Goal: Task Accomplishment & Management: Manage account settings

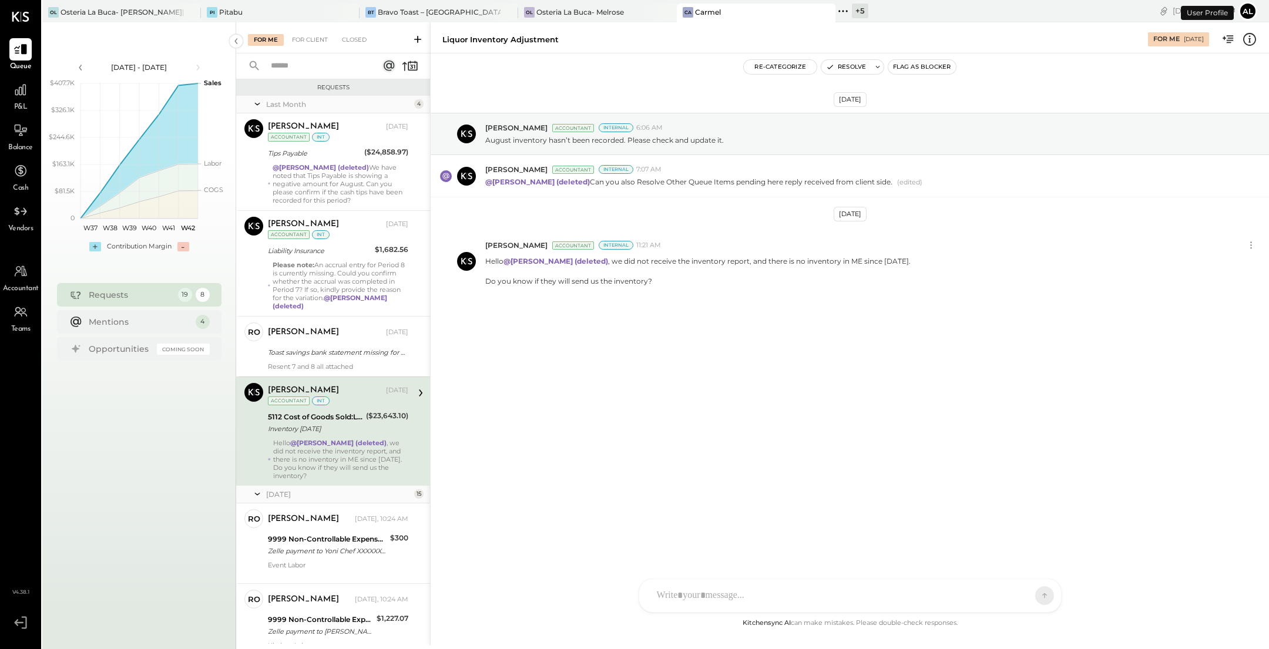
scroll to position [68, 0]
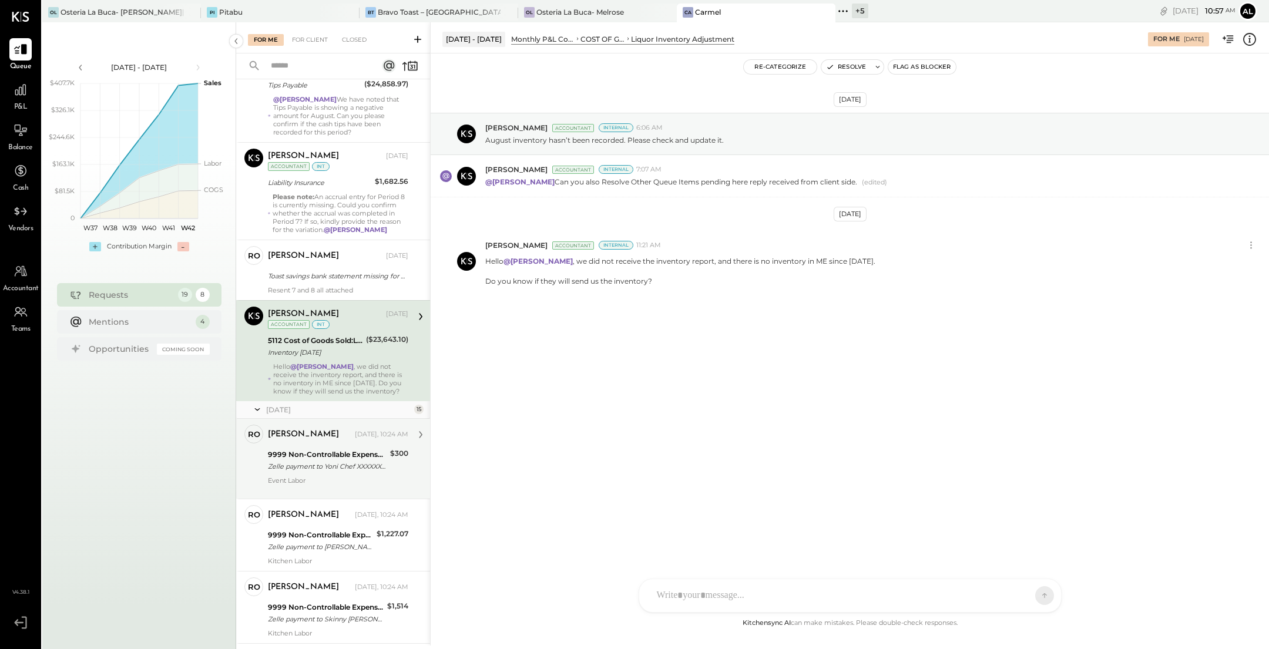
click at [325, 437] on div "[PERSON_NAME]" at bounding box center [310, 435] width 85 height 12
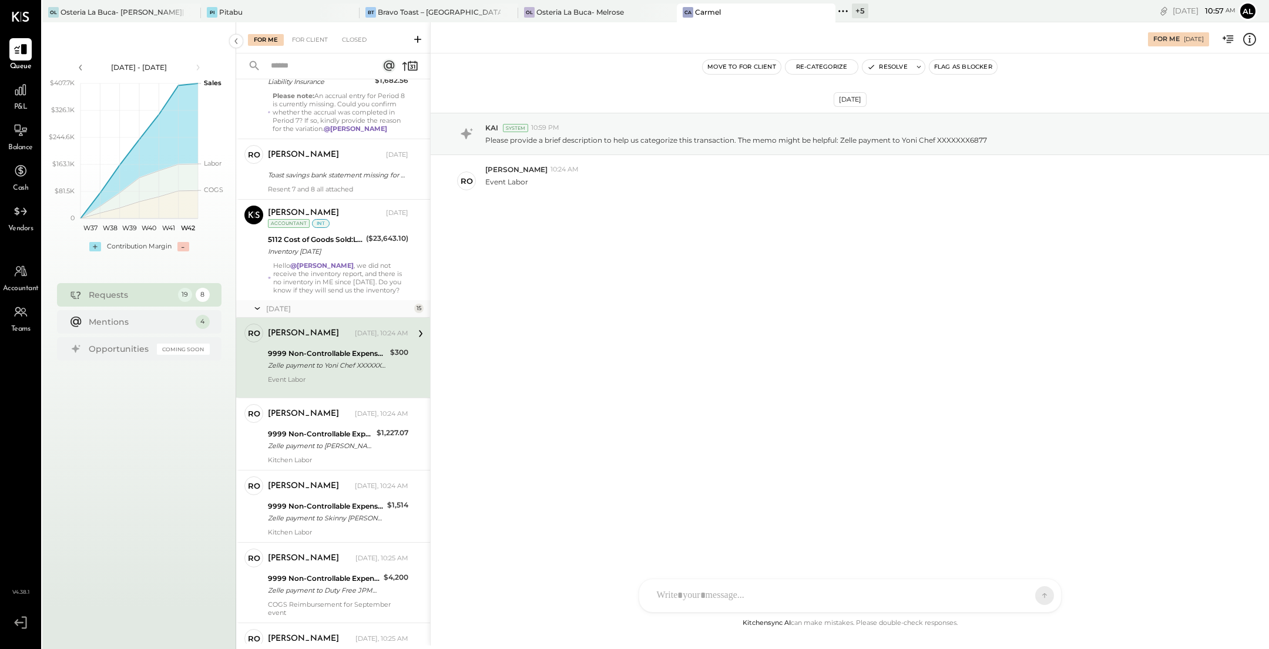
scroll to position [192, 0]
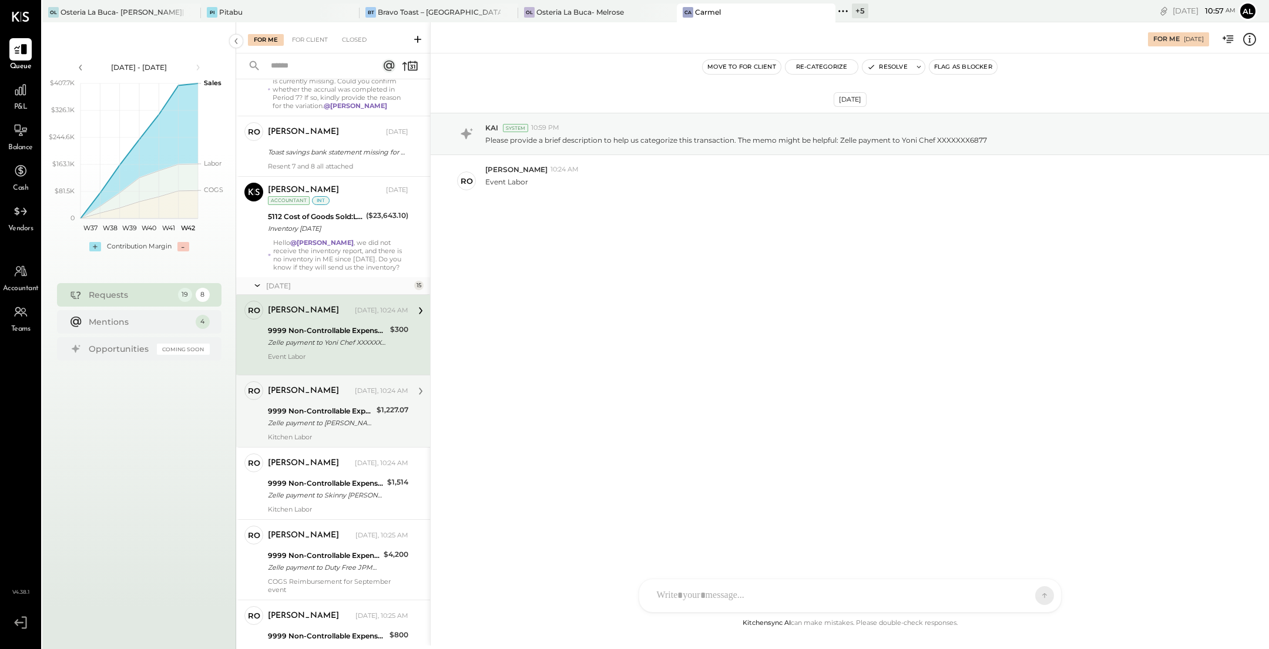
click at [325, 405] on div "9999 Non-Controllable Expenses:Other Income and Expenses:To Be Classified" at bounding box center [320, 411] width 105 height 12
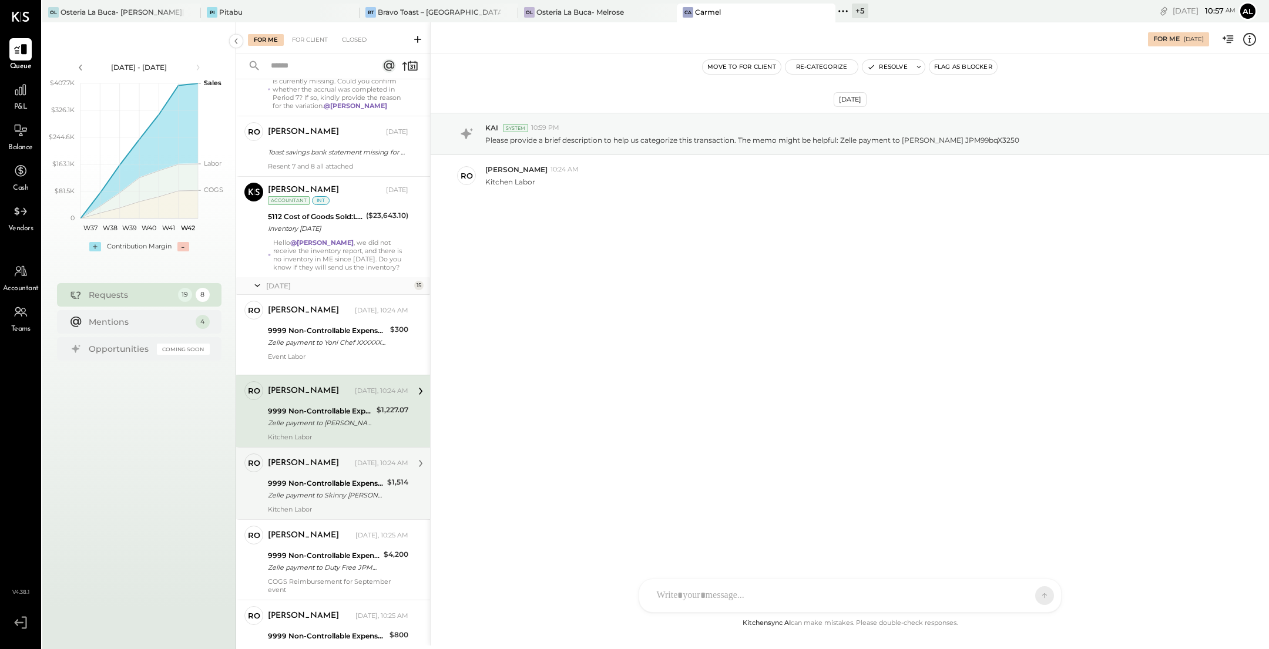
click at [336, 476] on div "9999 Non-Controllable Expenses:Other Income and Expenses:To Be Classified Zelle…" at bounding box center [326, 489] width 116 height 26
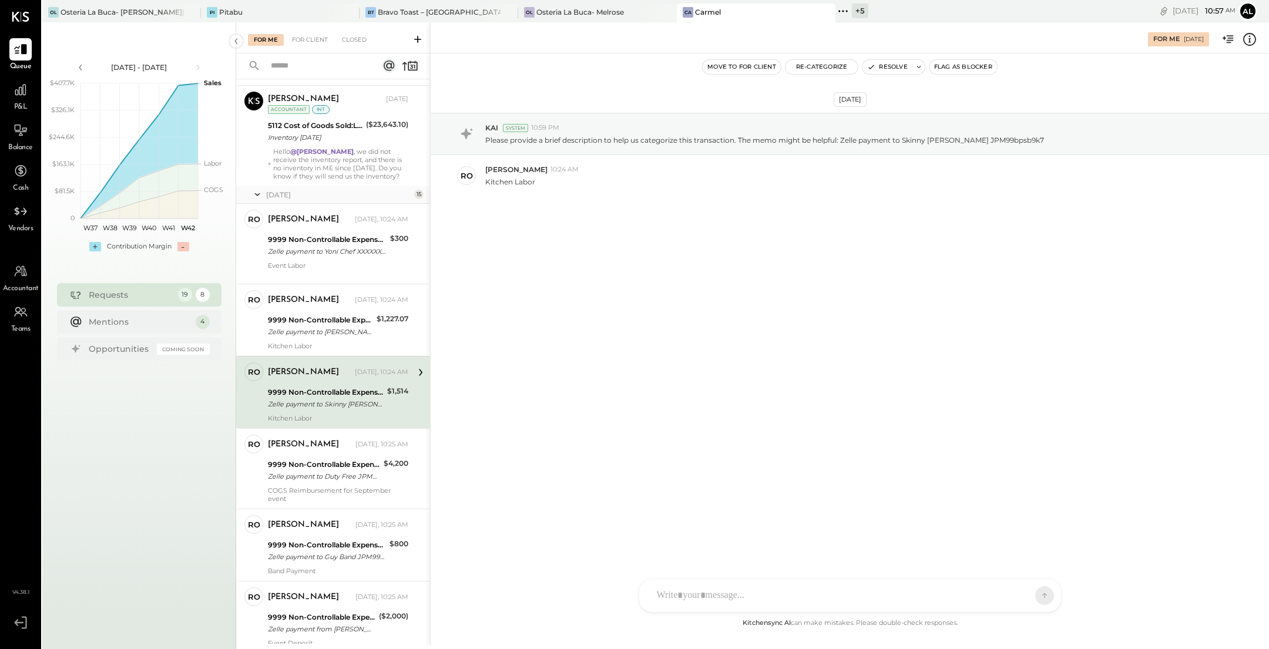
scroll to position [292, 0]
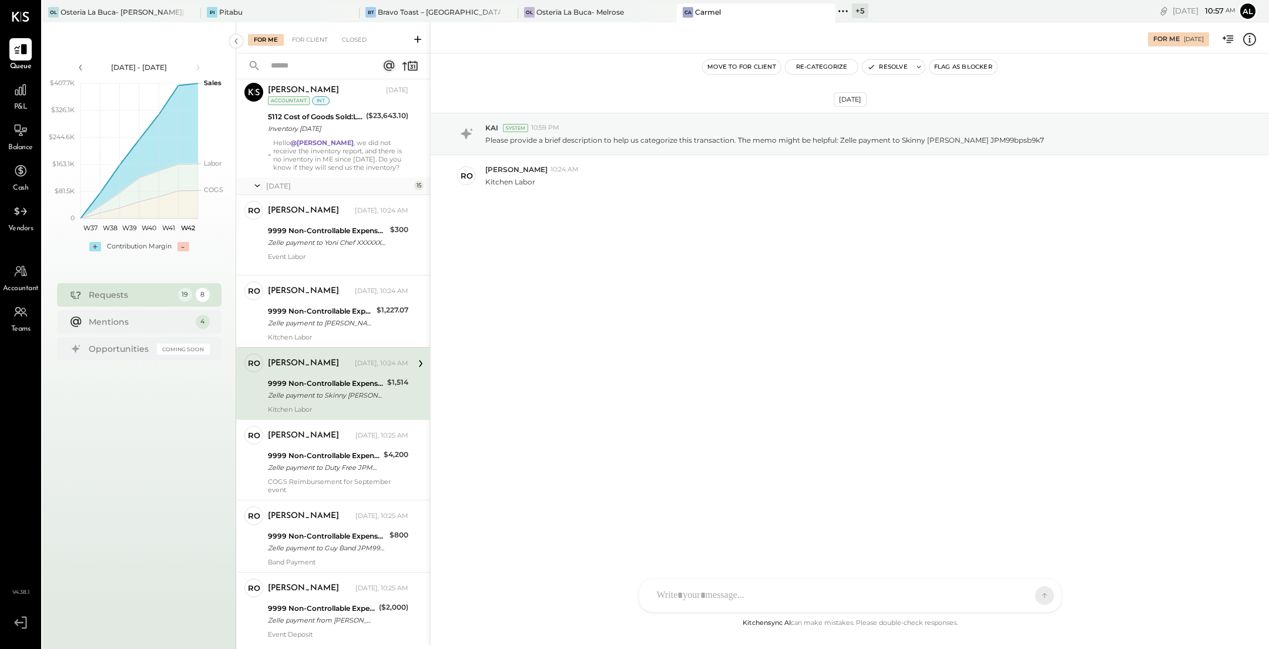
click at [336, 473] on div "[PERSON_NAME] [DATE], 10:25 AM 9999 Non-Controllable Expenses:Other Income and …" at bounding box center [338, 460] width 140 height 68
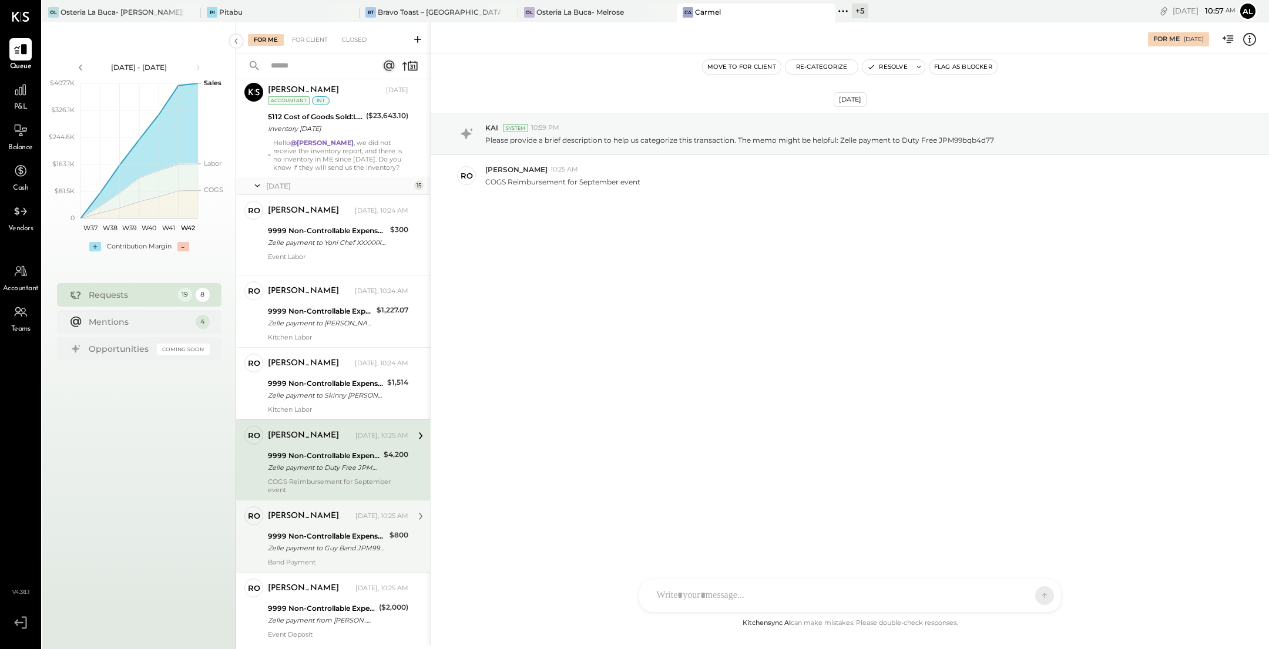
click at [337, 529] on div "9999 Non-Controllable Expenses:Other Income and Expenses:To Be Classified Zelle…" at bounding box center [327, 542] width 118 height 26
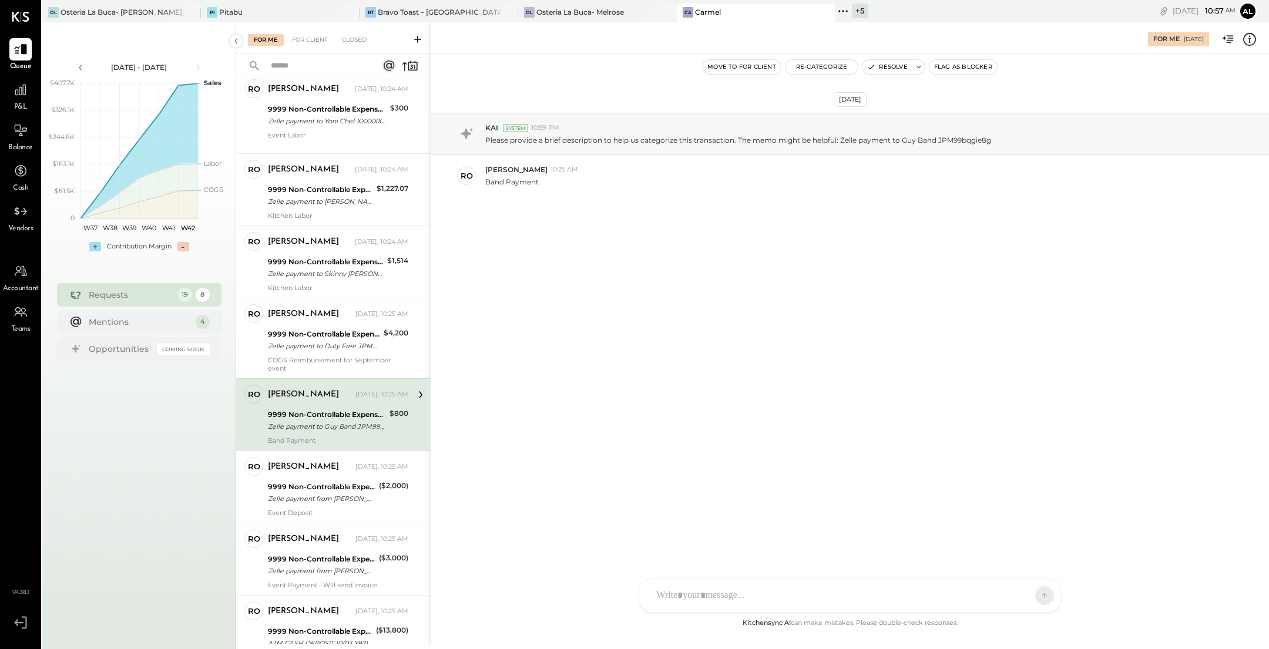
scroll to position [449, 0]
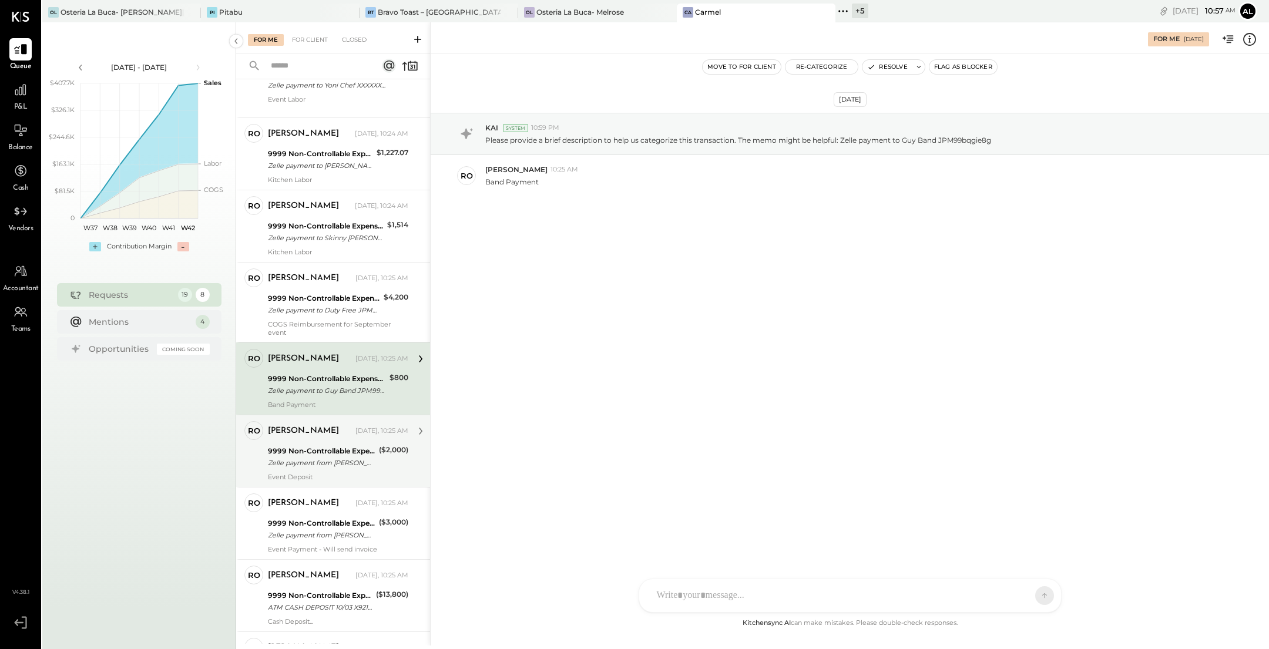
click at [338, 439] on div "[PERSON_NAME] [DATE], 10:25 AM 9999 Non-Controllable Expenses:Other Income and …" at bounding box center [338, 451] width 140 height 60
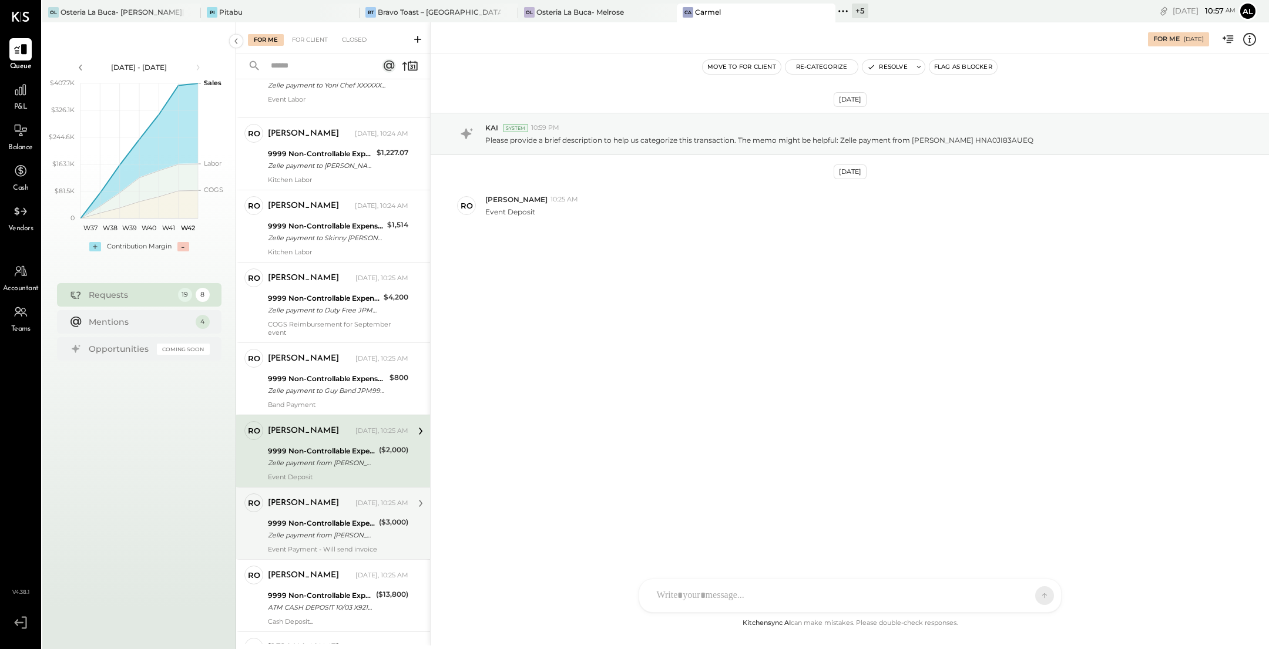
click at [343, 539] on div "9999 Non-Controllable Expenses:Other Income and Expenses:To Be Classified Zelle…" at bounding box center [321, 529] width 107 height 26
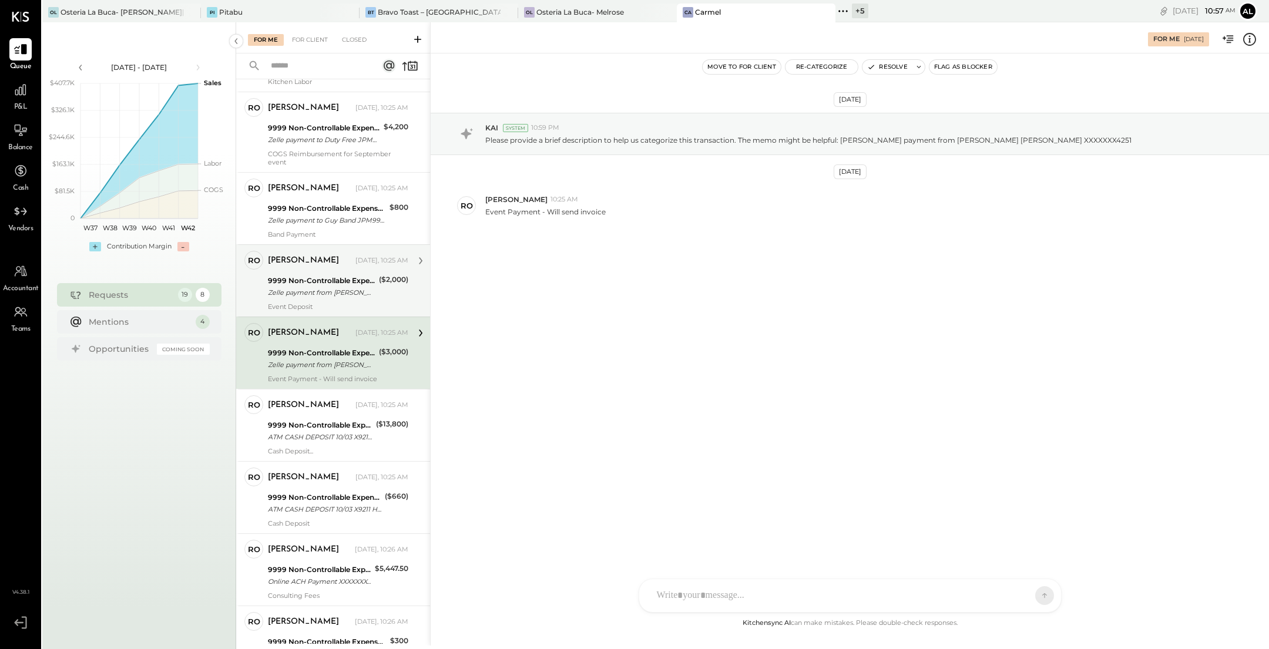
scroll to position [641, 0]
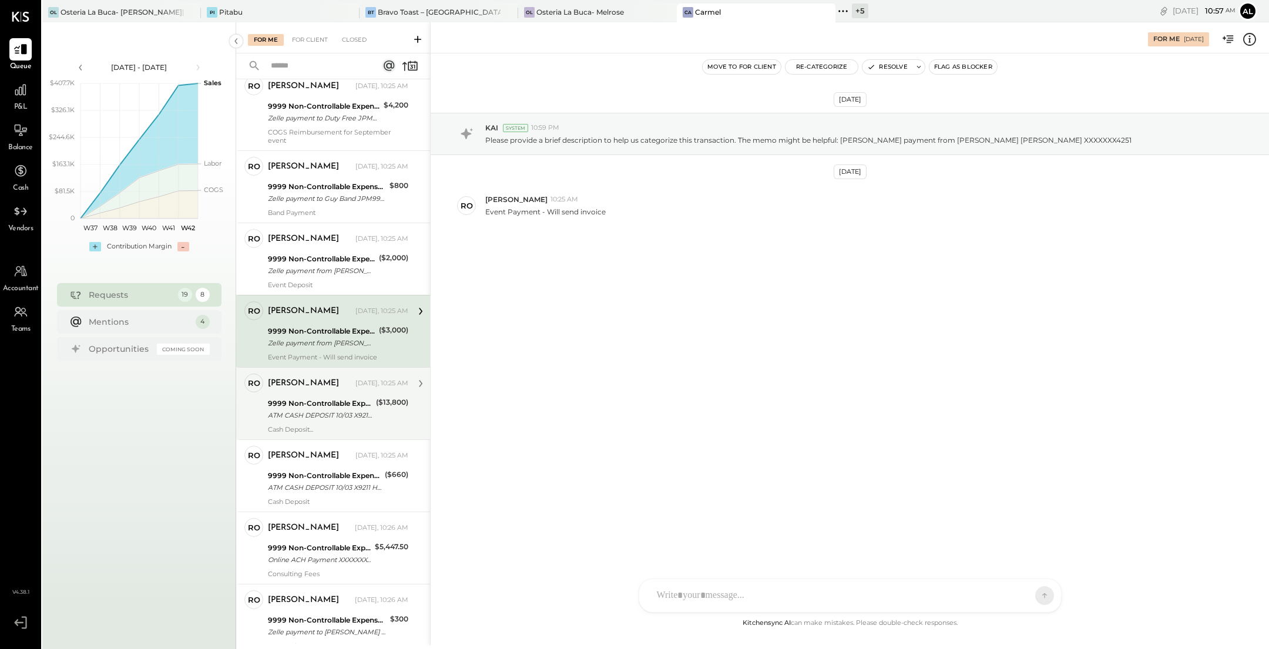
click at [338, 398] on div "9999 Non-Controllable Expenses:Other Income and Expenses:To Be Classified" at bounding box center [320, 404] width 105 height 12
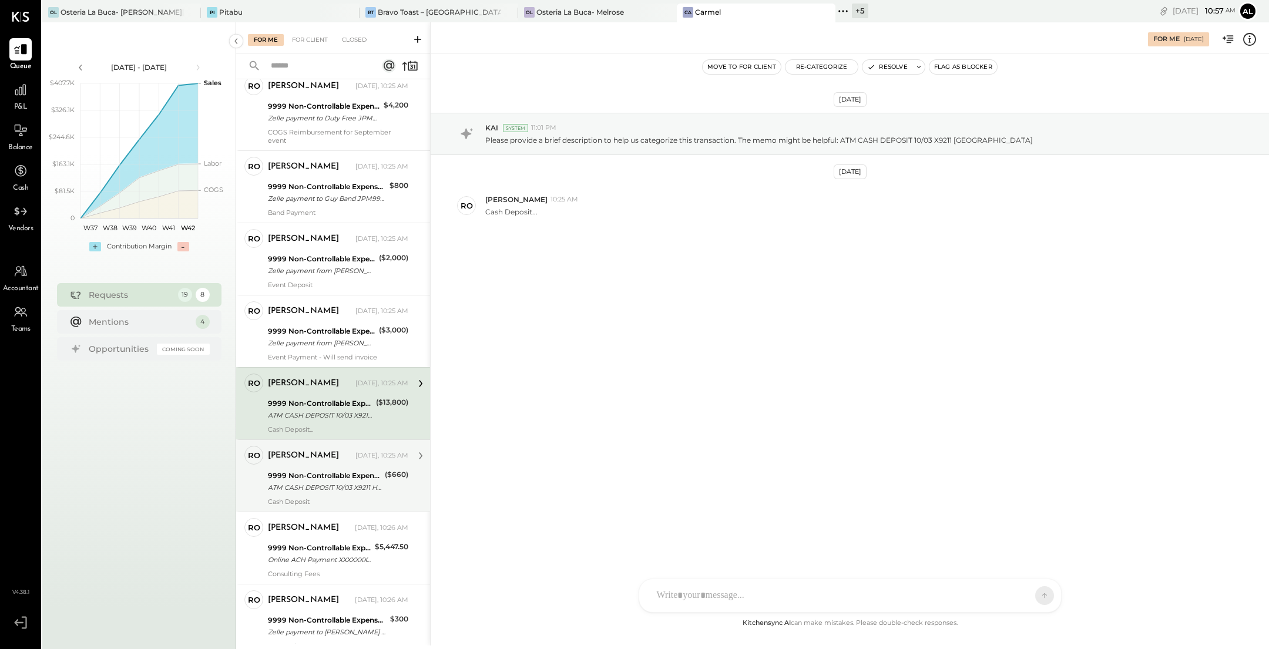
click at [337, 475] on div "9999 Non-Controllable Expenses:Other Income and Expenses:To Be Classified" at bounding box center [324, 476] width 113 height 12
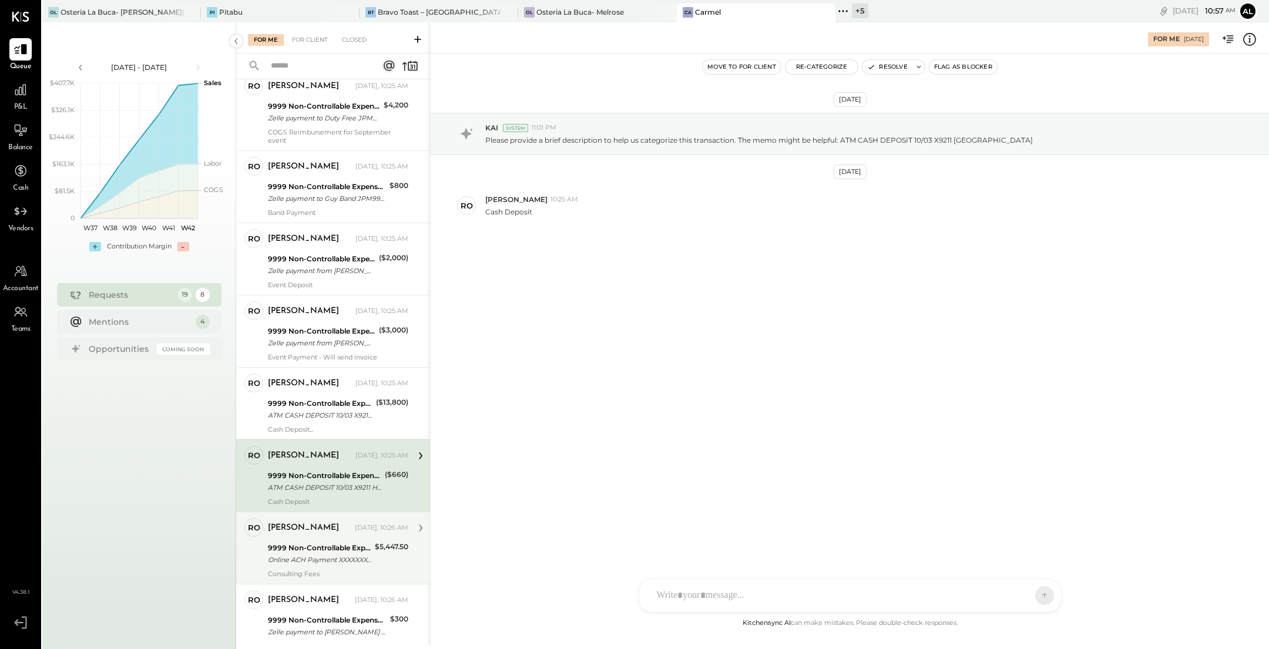
click at [328, 541] on div "9999 Non-Controllable Expenses:Other Income and Expenses:To Be Classified Onlin…" at bounding box center [319, 554] width 103 height 26
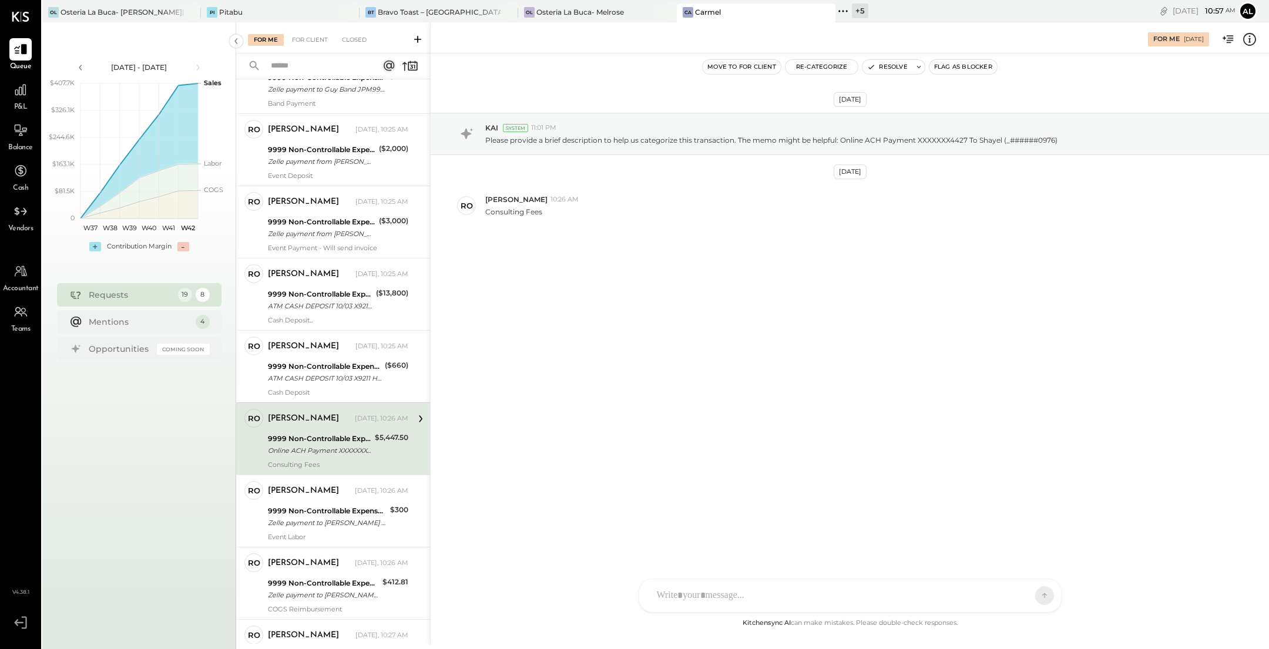
scroll to position [773, 0]
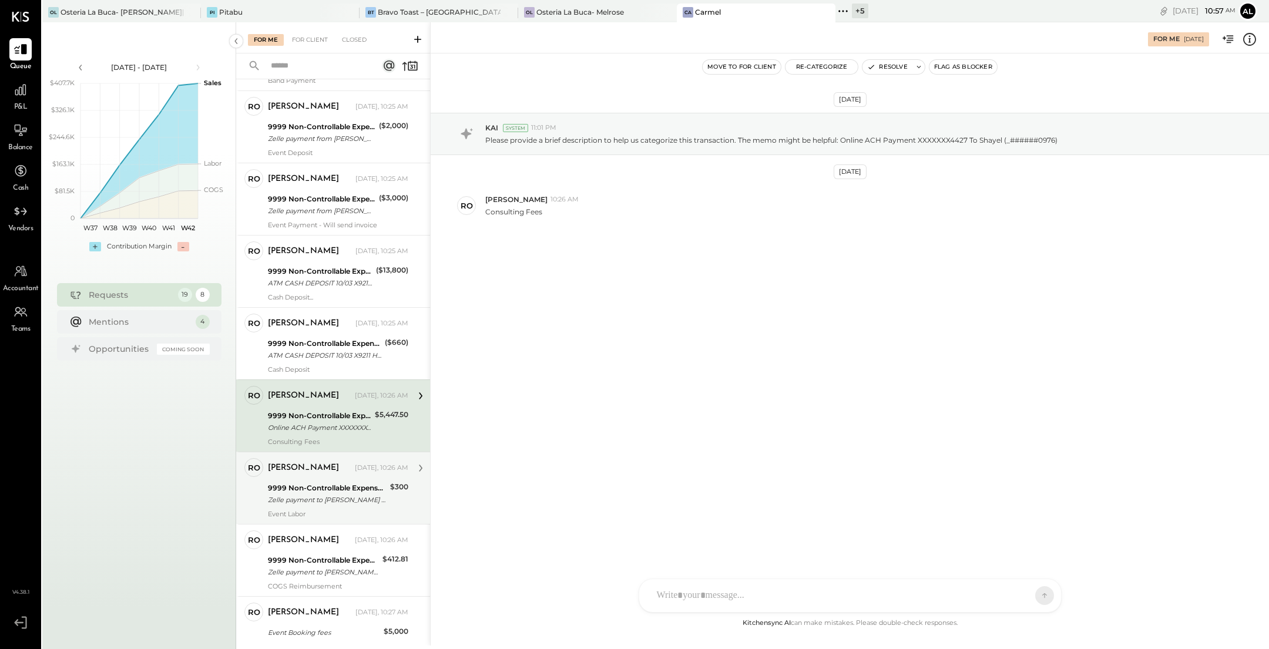
click at [334, 494] on div "Zelle payment to [PERSON_NAME] XXXXXXX8200" at bounding box center [327, 500] width 119 height 12
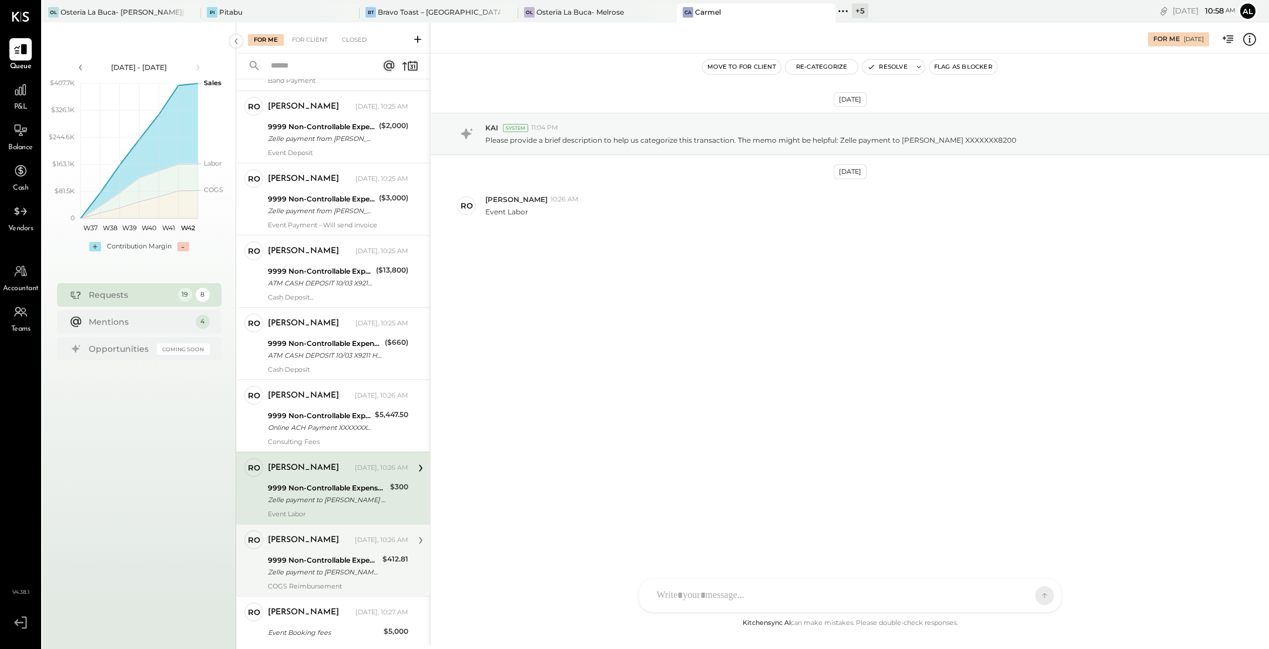
scroll to position [962, 0]
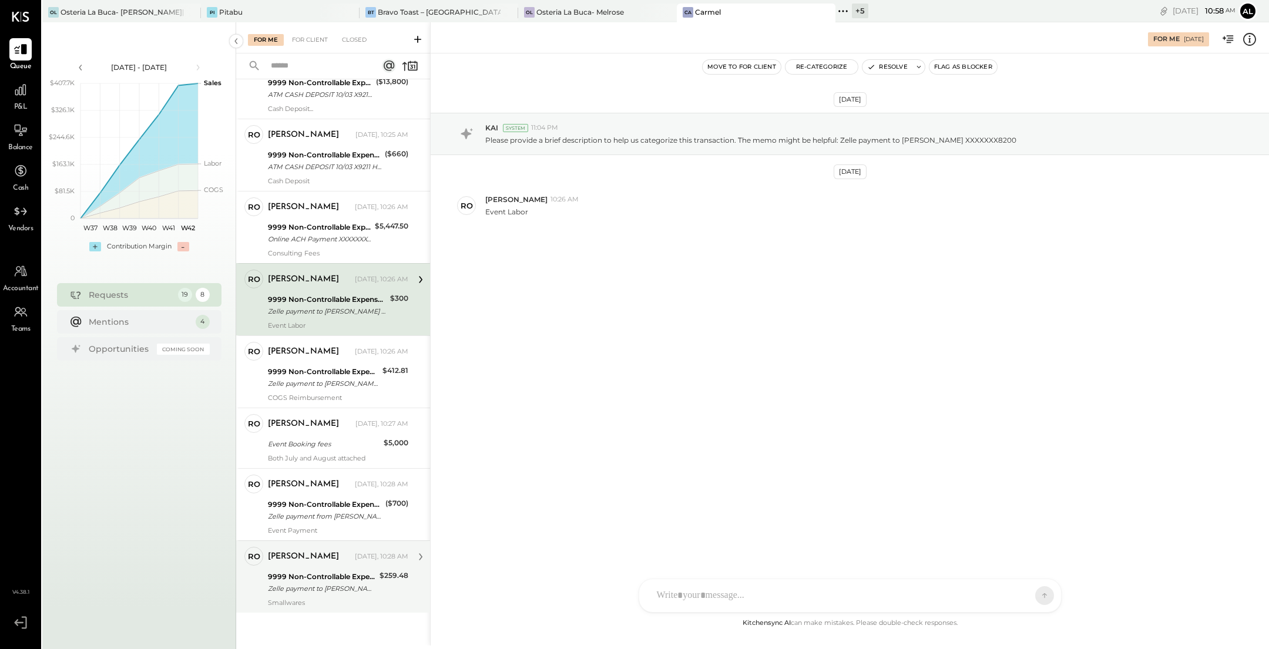
click at [337, 564] on div "[PERSON_NAME] [DATE], 10:28 AM 9999 Non-Controllable Expenses:Other Income and …" at bounding box center [338, 577] width 140 height 60
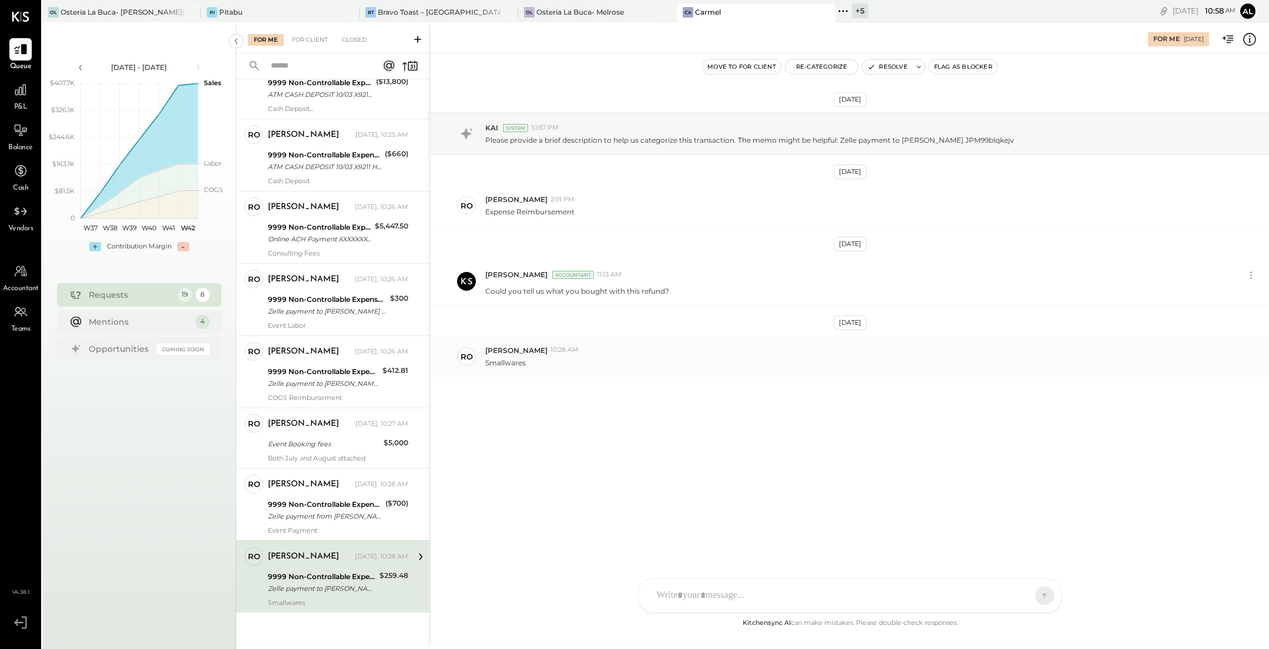
click at [509, 359] on p "Smallwares" at bounding box center [505, 363] width 41 height 10
click at [312, 490] on div "[PERSON_NAME] [DATE], 10:28 AM" at bounding box center [338, 485] width 140 height 20
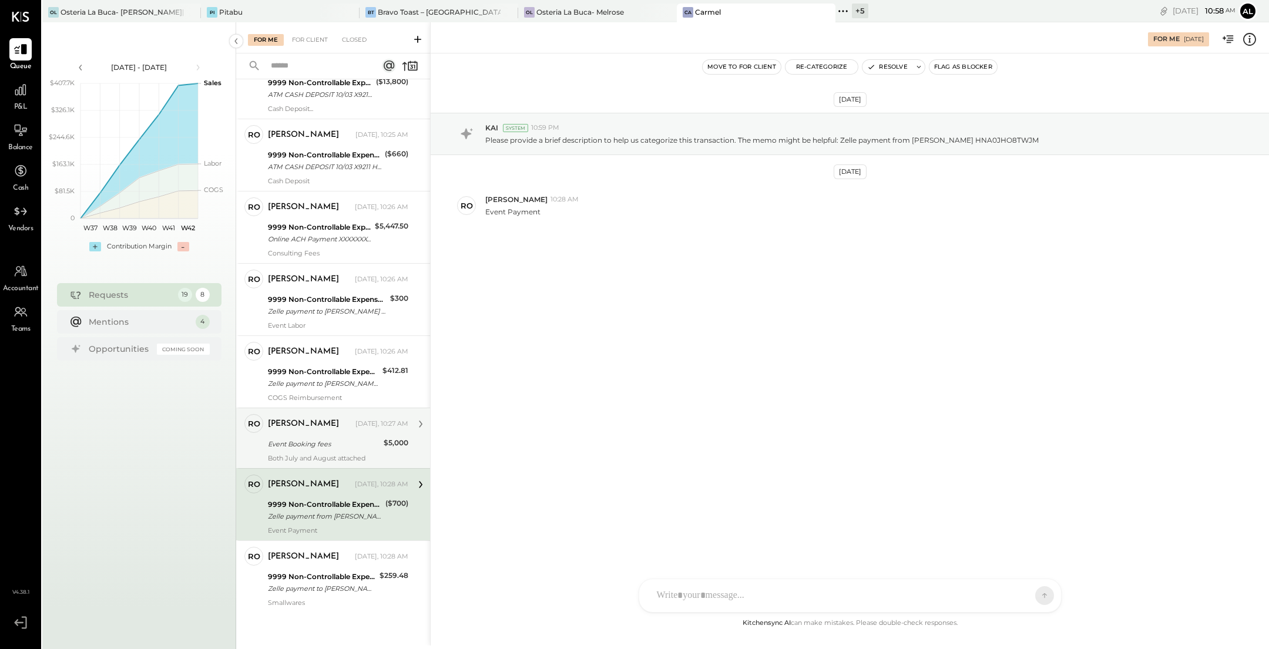
click at [319, 442] on div "Event Booking fees" at bounding box center [324, 444] width 112 height 12
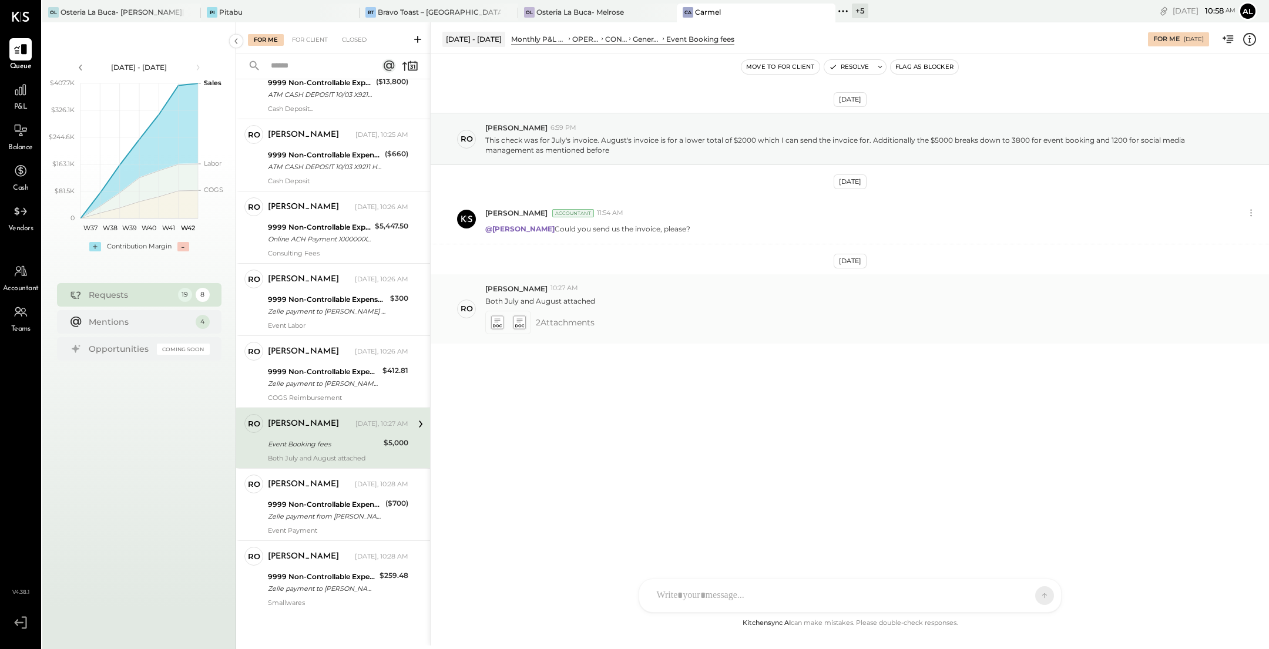
click at [500, 318] on icon at bounding box center [496, 322] width 12 height 14
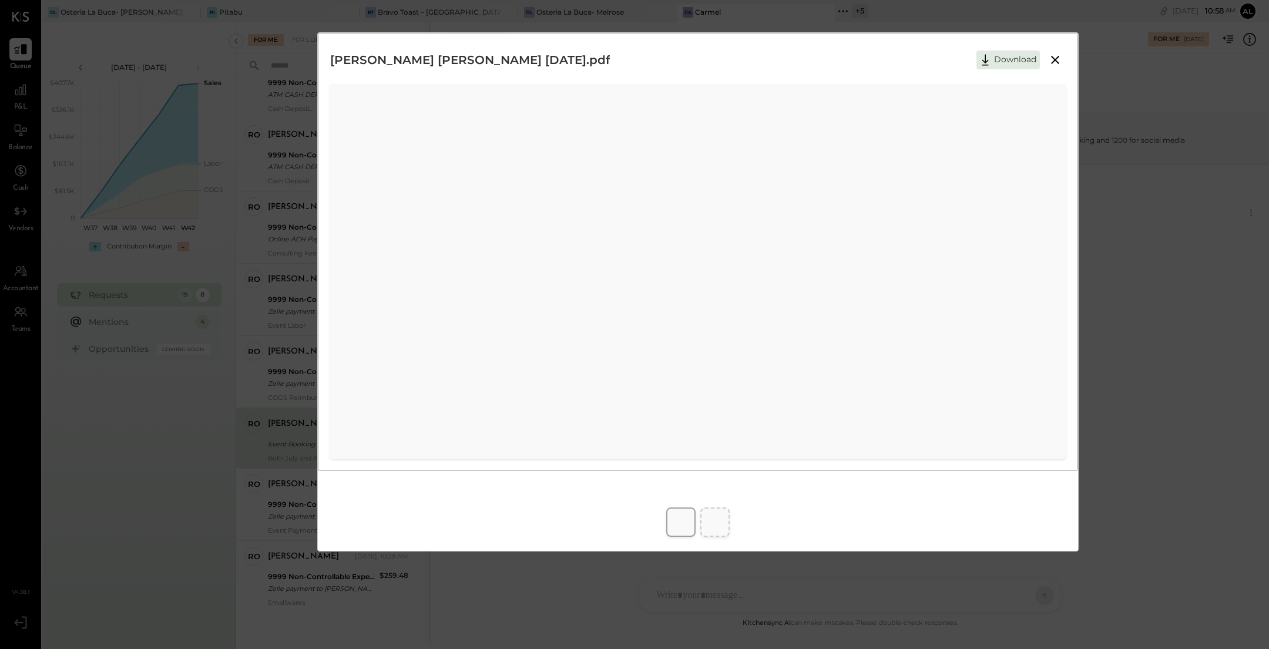
click at [1055, 58] on icon at bounding box center [1055, 60] width 14 height 14
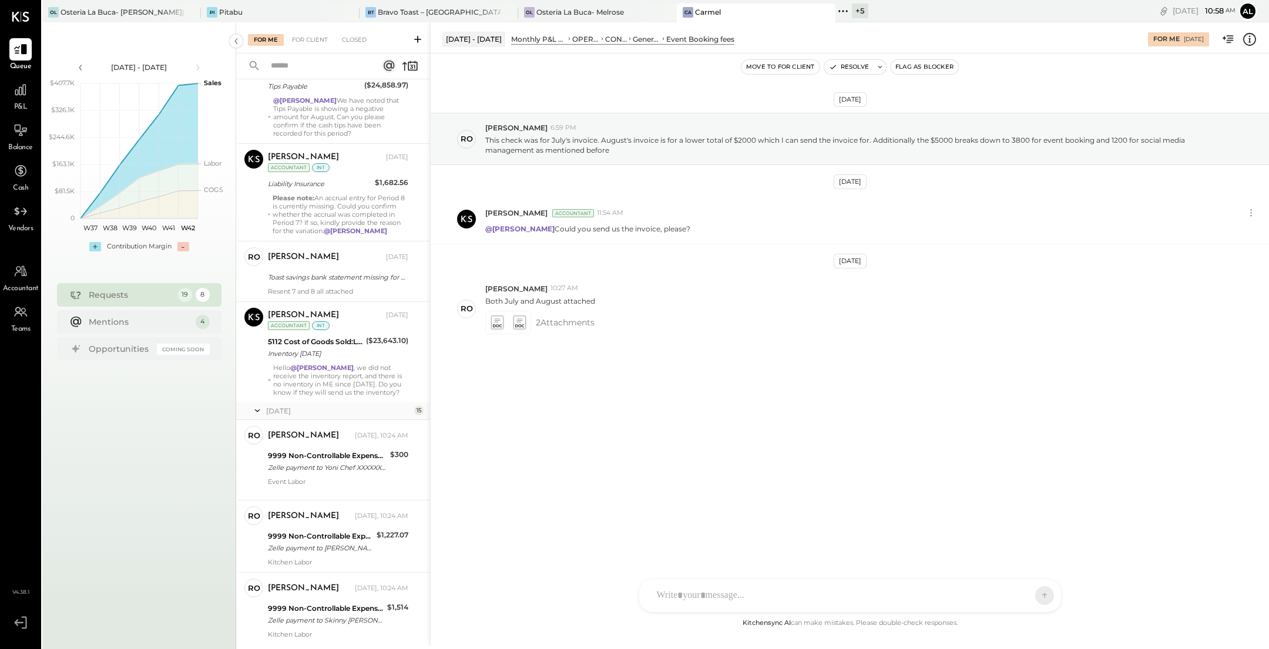
scroll to position [67, 0]
click at [337, 283] on div "[PERSON_NAME] [DATE] Toast savings bank statement missing for P07.25 Resent 7 a…" at bounding box center [338, 271] width 140 height 48
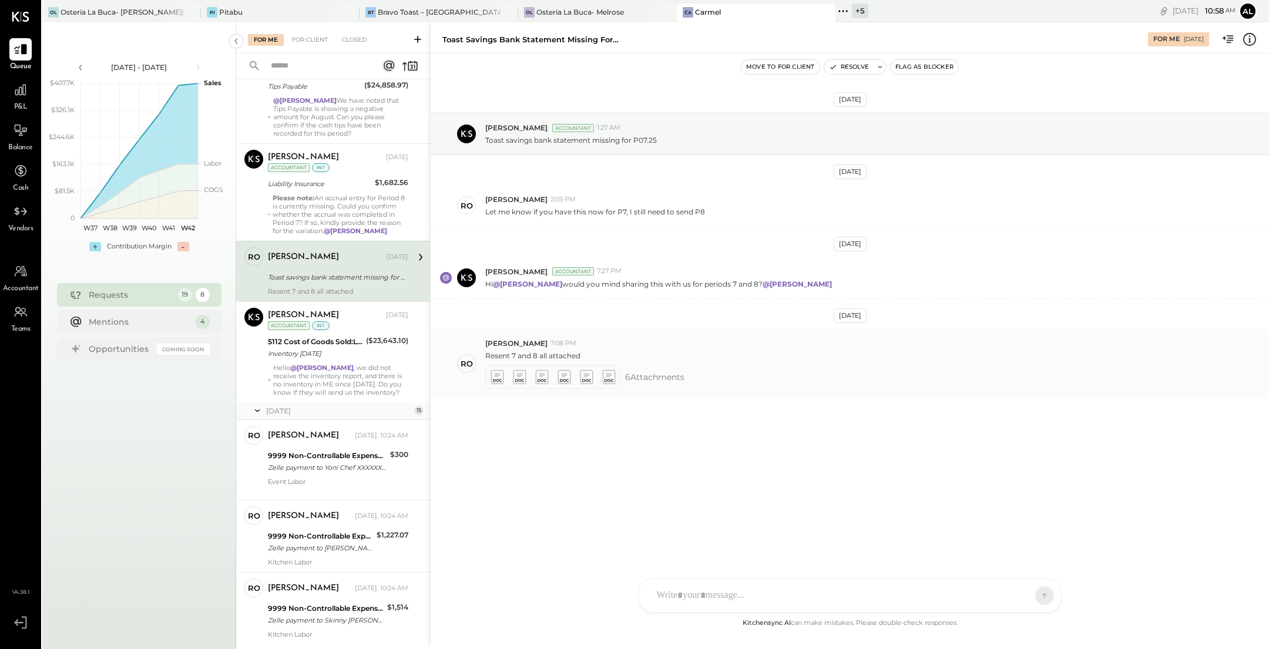
click at [496, 371] on icon at bounding box center [496, 378] width 12 height 14
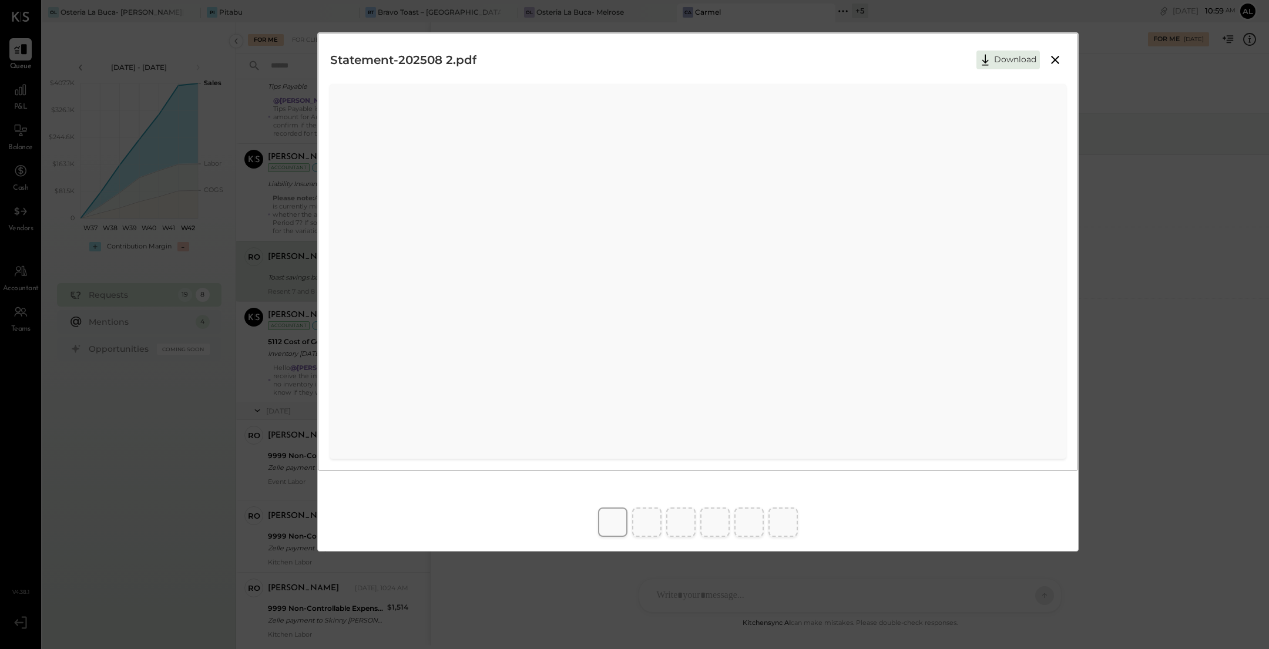
click at [749, 60] on div "Statement-202507 2.pdf Download" at bounding box center [697, 59] width 735 height 29
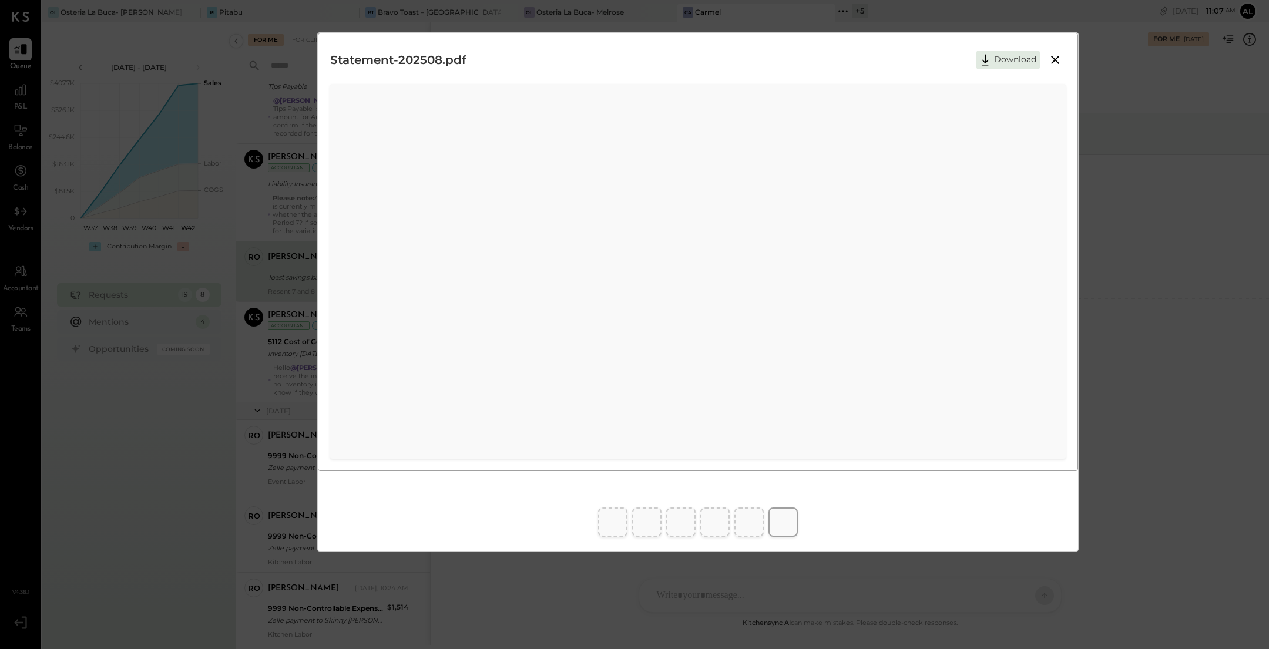
click at [1053, 61] on icon at bounding box center [1055, 60] width 8 height 8
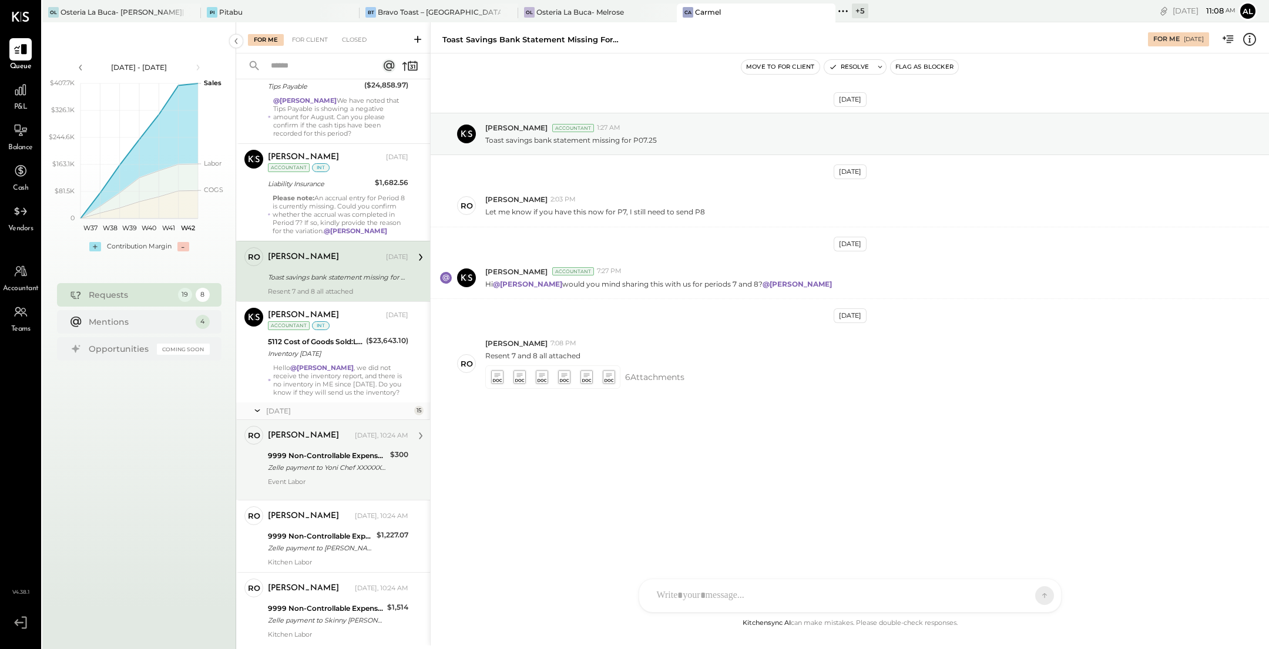
click at [318, 455] on div "9999 Non-Controllable Expenses:Other Income and Expenses:To Be Classified" at bounding box center [327, 456] width 119 height 12
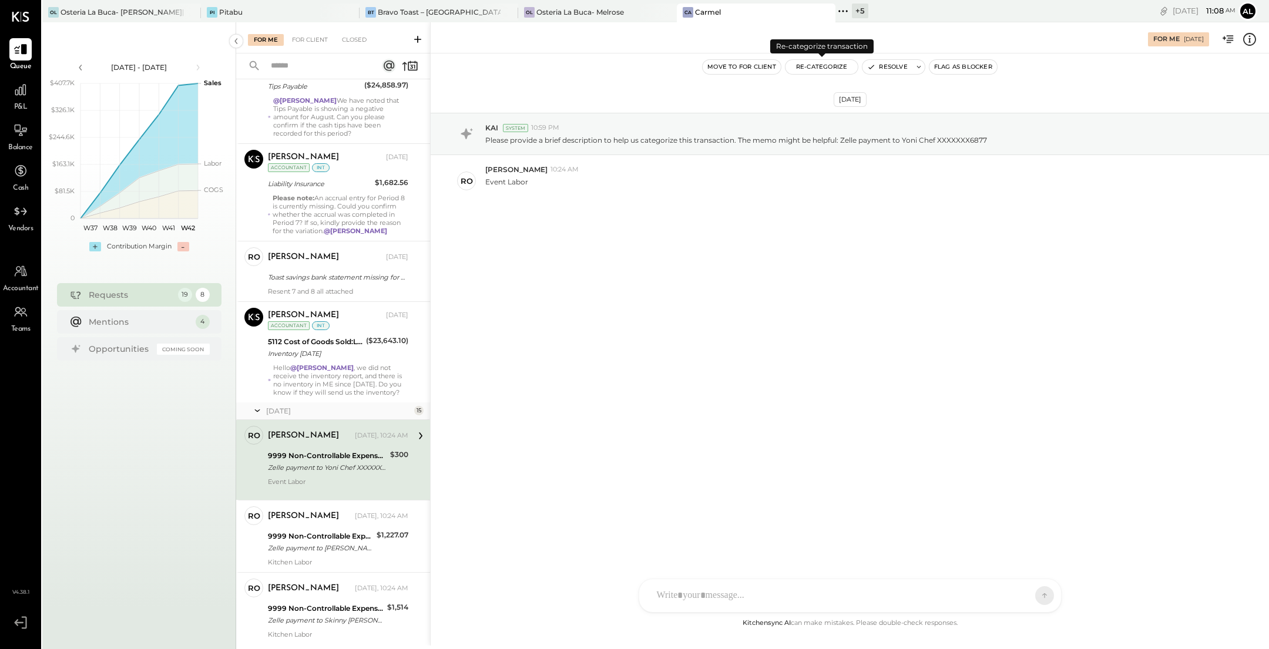
click at [823, 71] on button "Re-Categorize" at bounding box center [821, 67] width 73 height 14
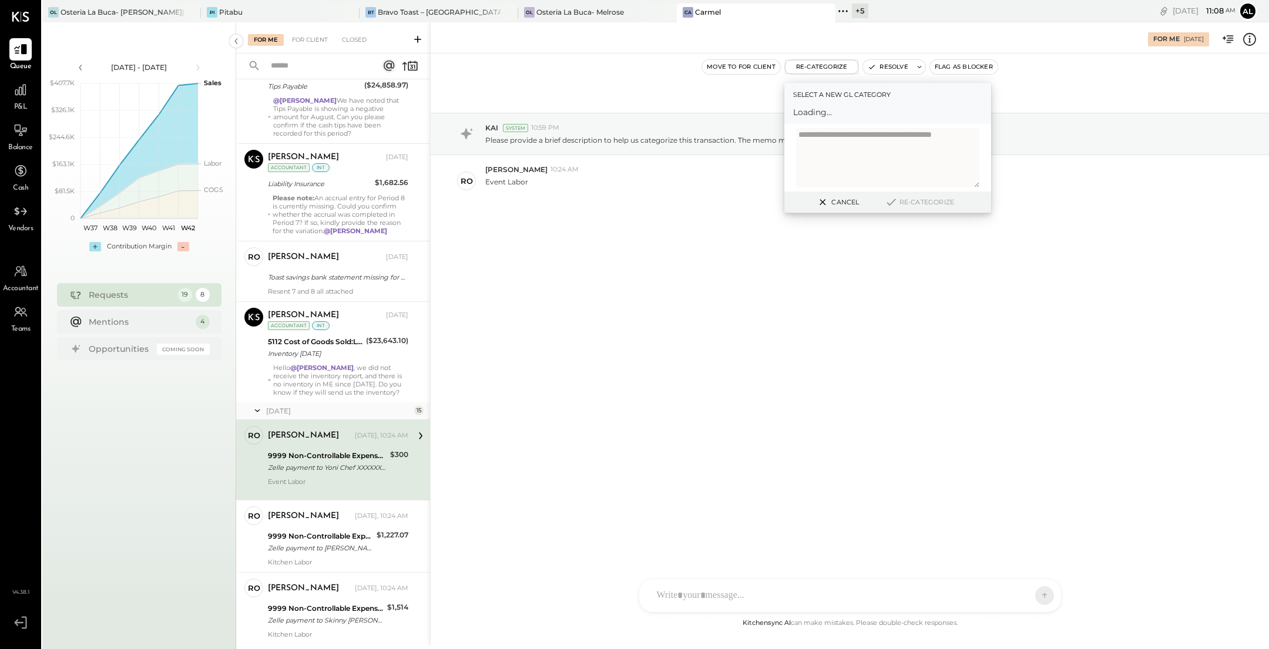
click at [854, 115] on span "Loading..." at bounding box center [887, 112] width 189 height 12
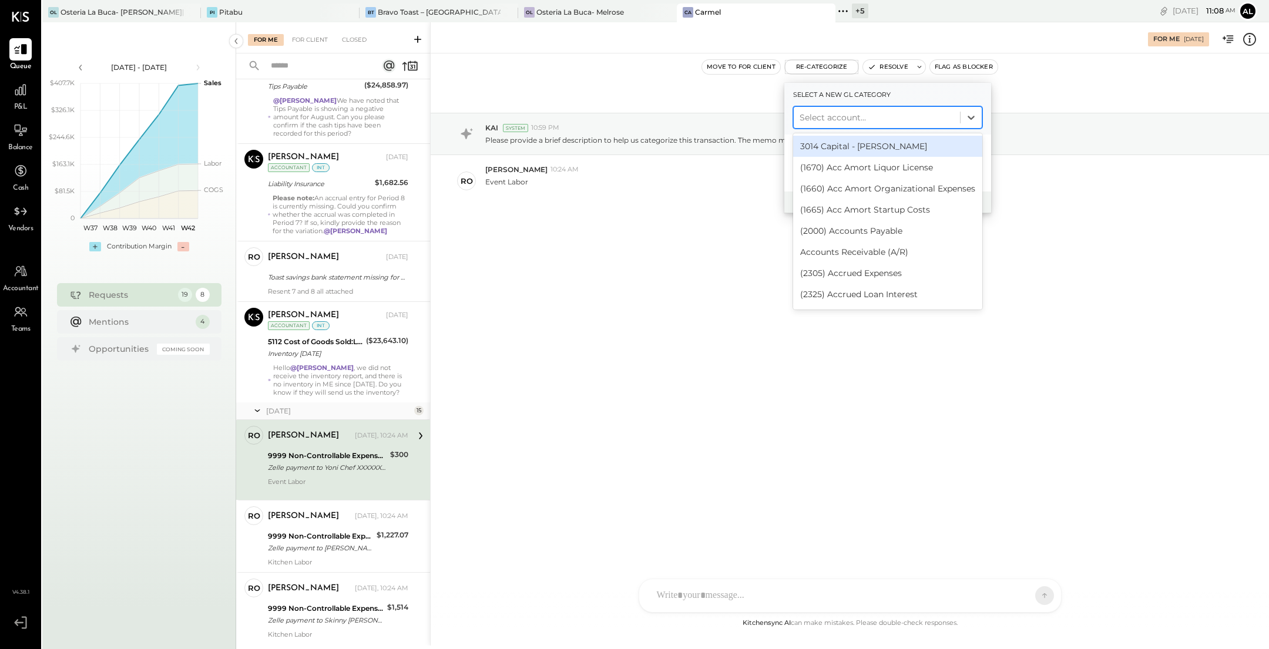
click at [866, 126] on div "Select account..." at bounding box center [876, 117] width 166 height 19
type input "*****"
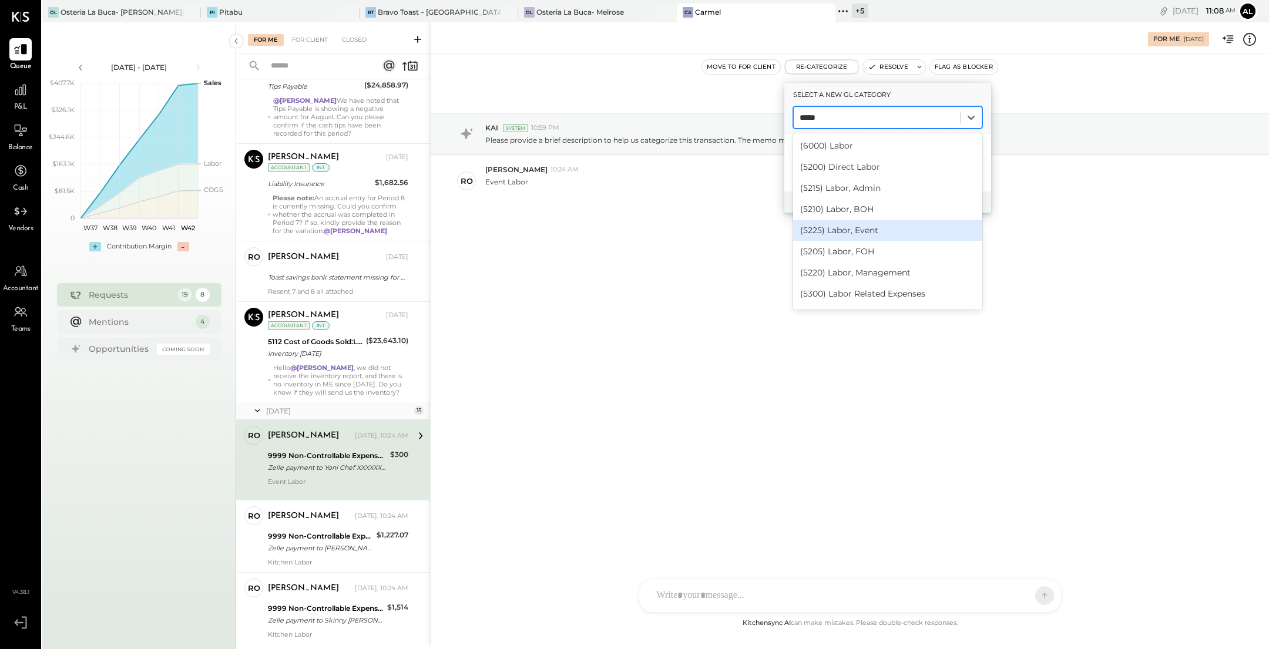
scroll to position [60, 0]
click at [890, 214] on div "(5225) Labor, Event" at bounding box center [887, 212] width 189 height 21
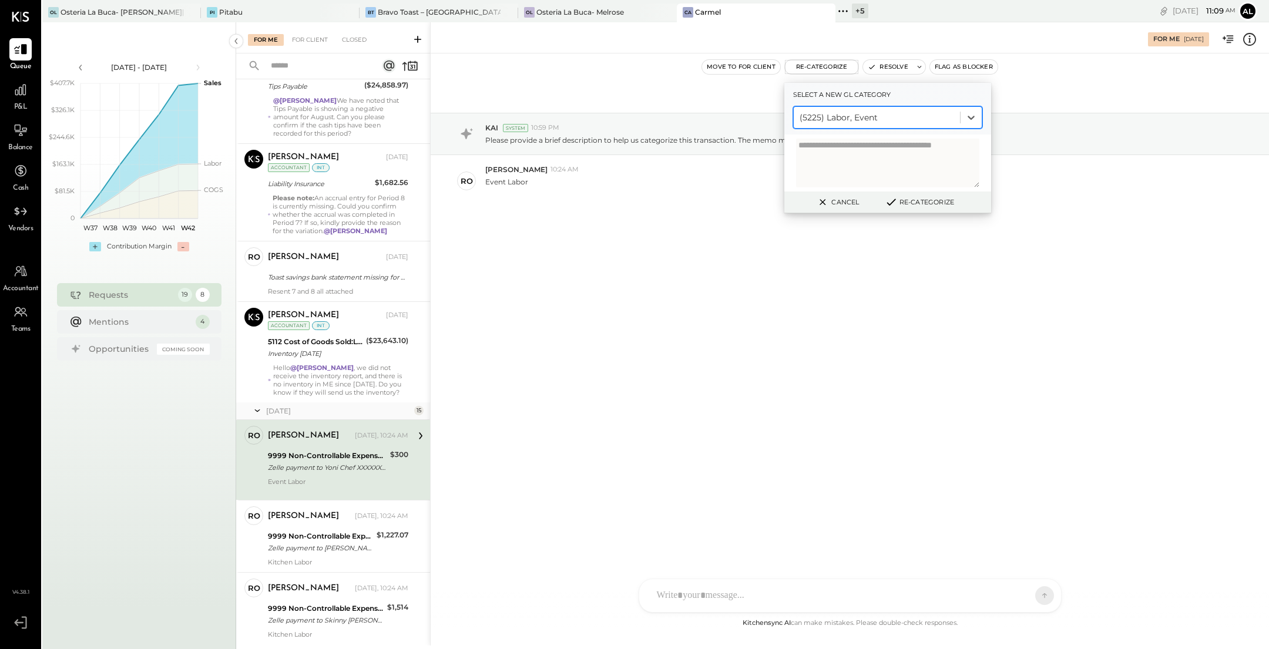
click at [918, 200] on button "Re-Categorize" at bounding box center [919, 202] width 78 height 14
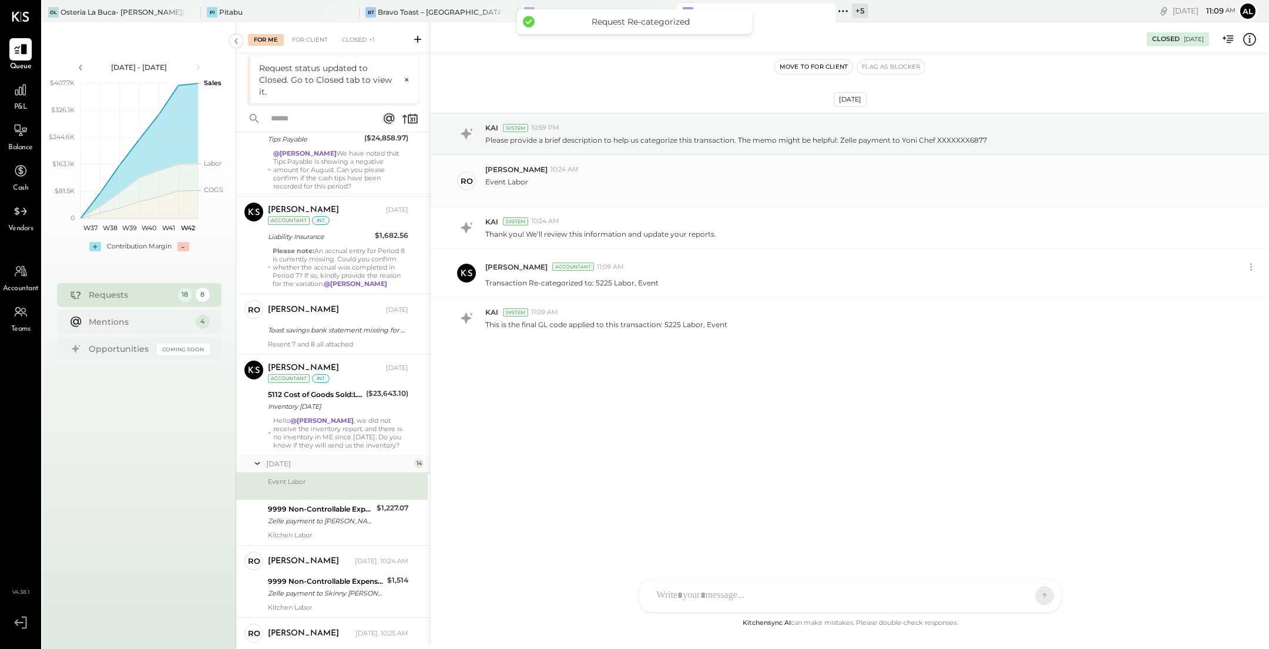
scroll to position [107, 0]
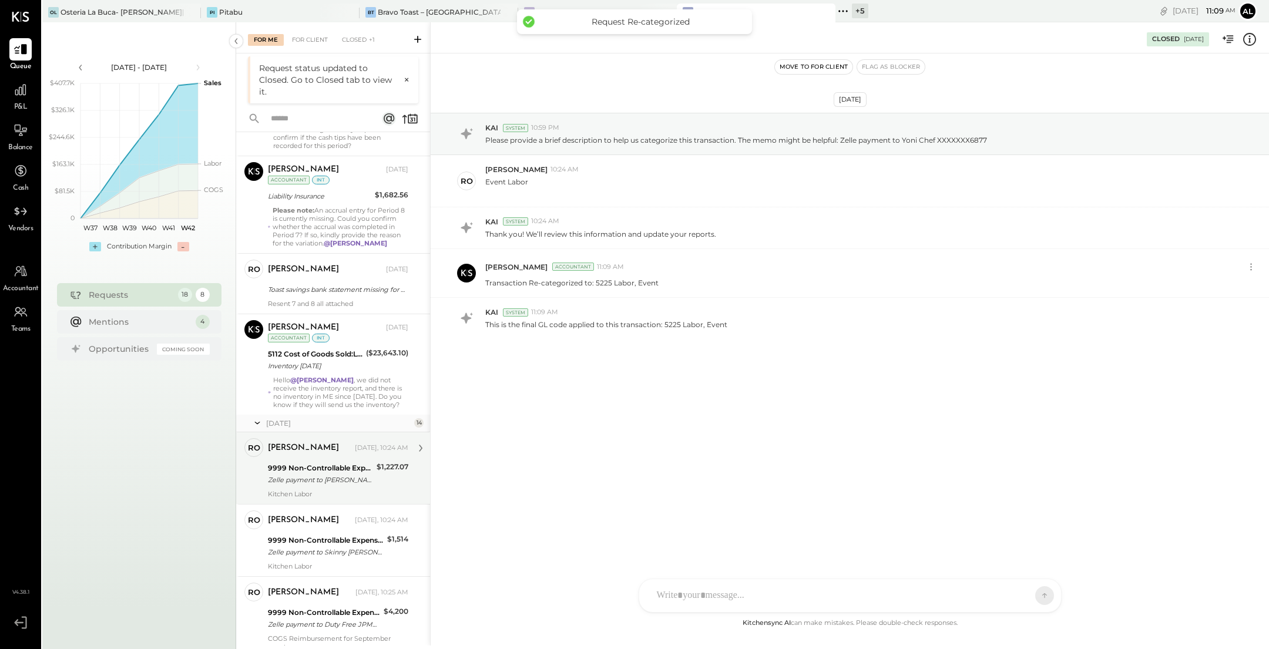
click at [309, 476] on div "Zelle payment to [PERSON_NAME] JPM99bqX3250" at bounding box center [320, 480] width 105 height 12
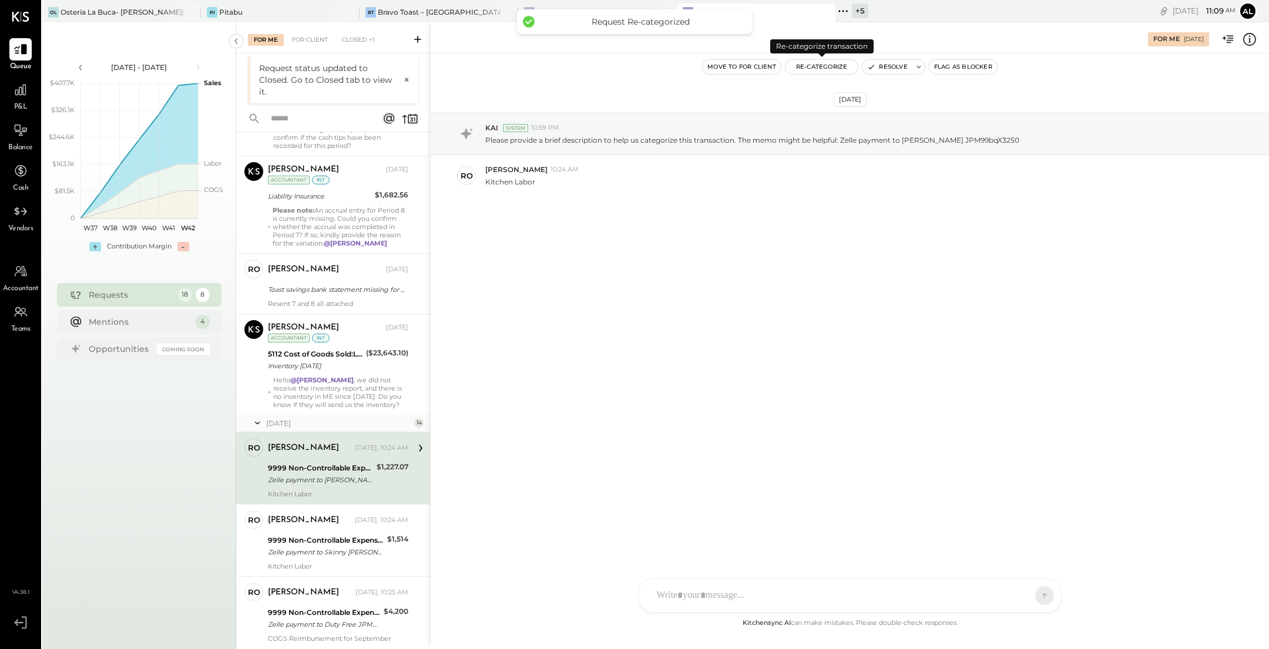
click at [819, 68] on button "Re-Categorize" at bounding box center [821, 67] width 73 height 14
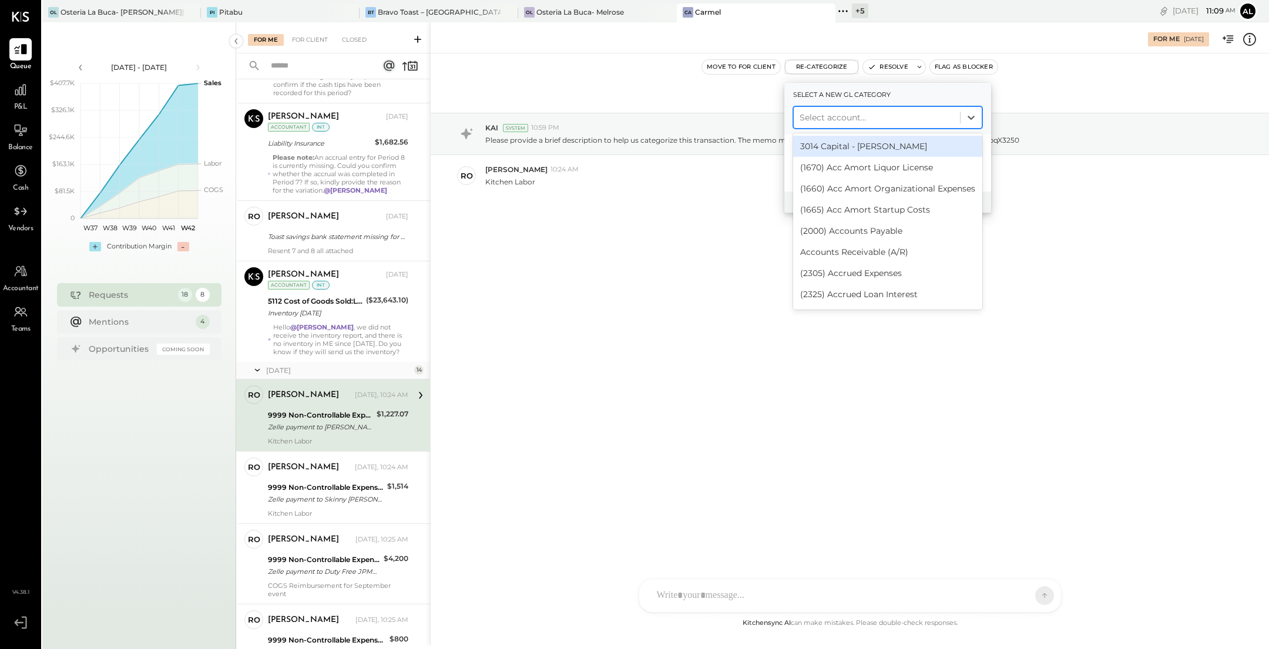
click at [848, 113] on div at bounding box center [876, 117] width 154 height 14
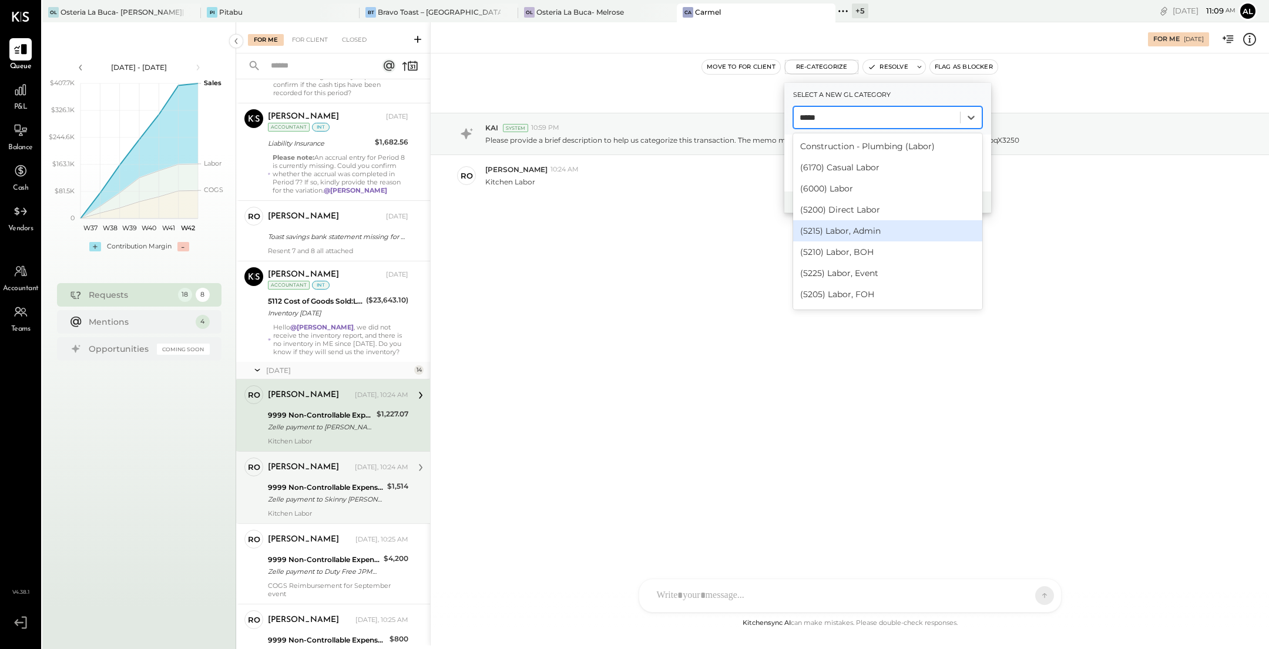
type input "*****"
click at [313, 483] on div "9999 Non-Controllable Expenses:Other Income and Expenses:To Be Classified" at bounding box center [326, 488] width 116 height 12
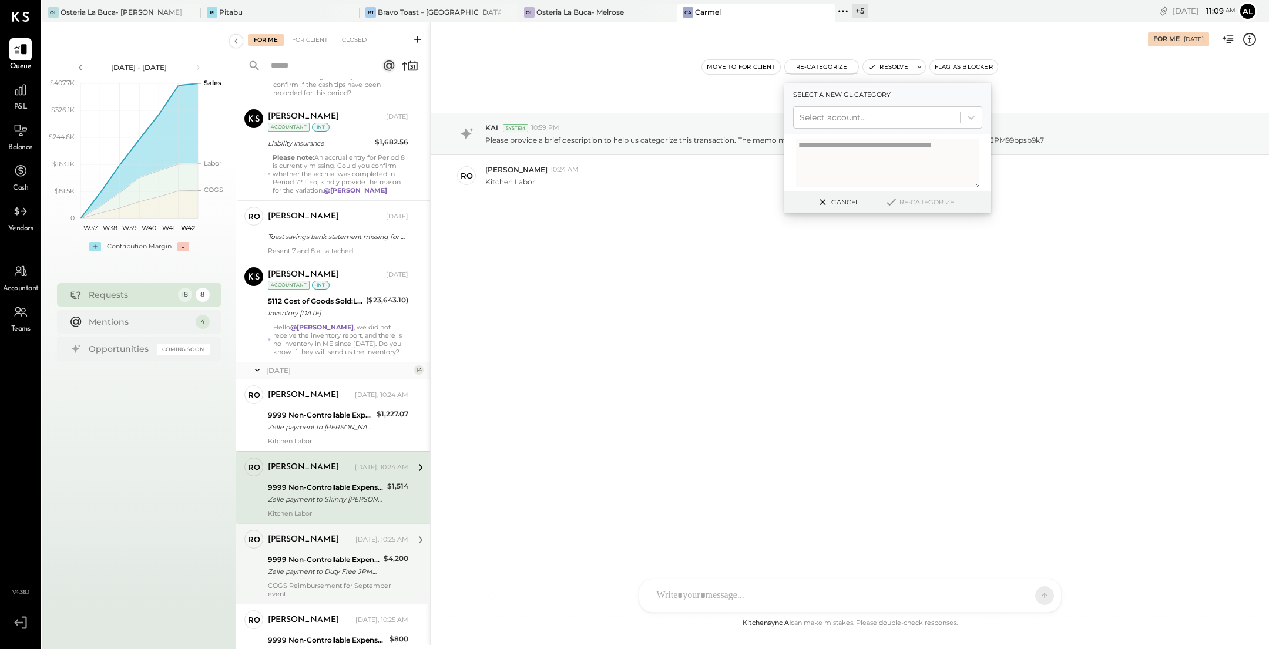
click at [345, 544] on div "[PERSON_NAME] [DATE], 10:25 AM" at bounding box center [338, 539] width 140 height 16
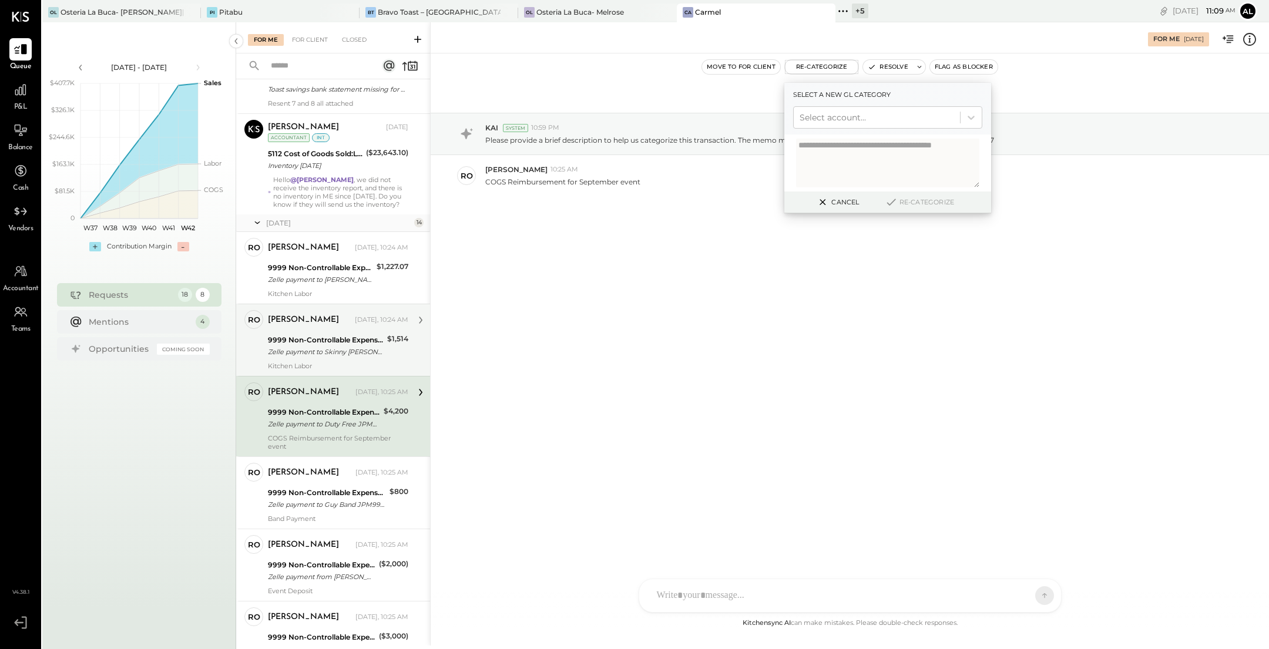
scroll to position [271, 0]
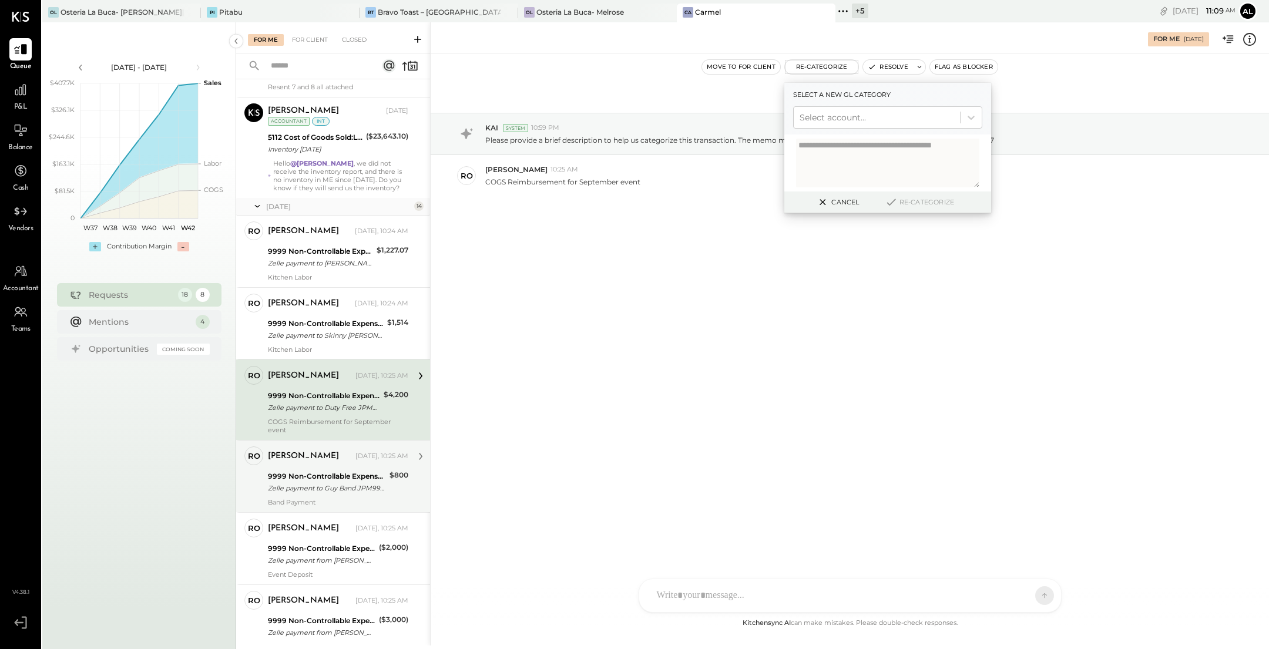
click at [324, 473] on div "9999 Non-Controllable Expenses:Other Income and Expenses:To Be Classified" at bounding box center [327, 476] width 118 height 12
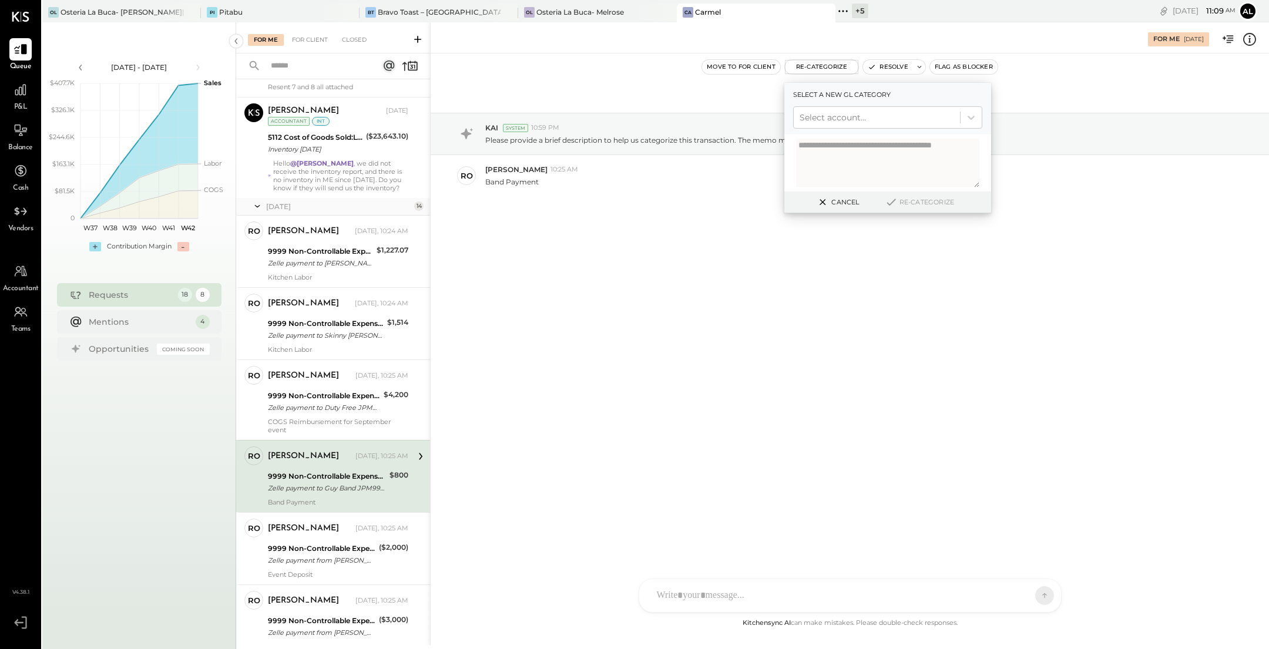
click at [841, 203] on button "Cancel" at bounding box center [837, 201] width 51 height 15
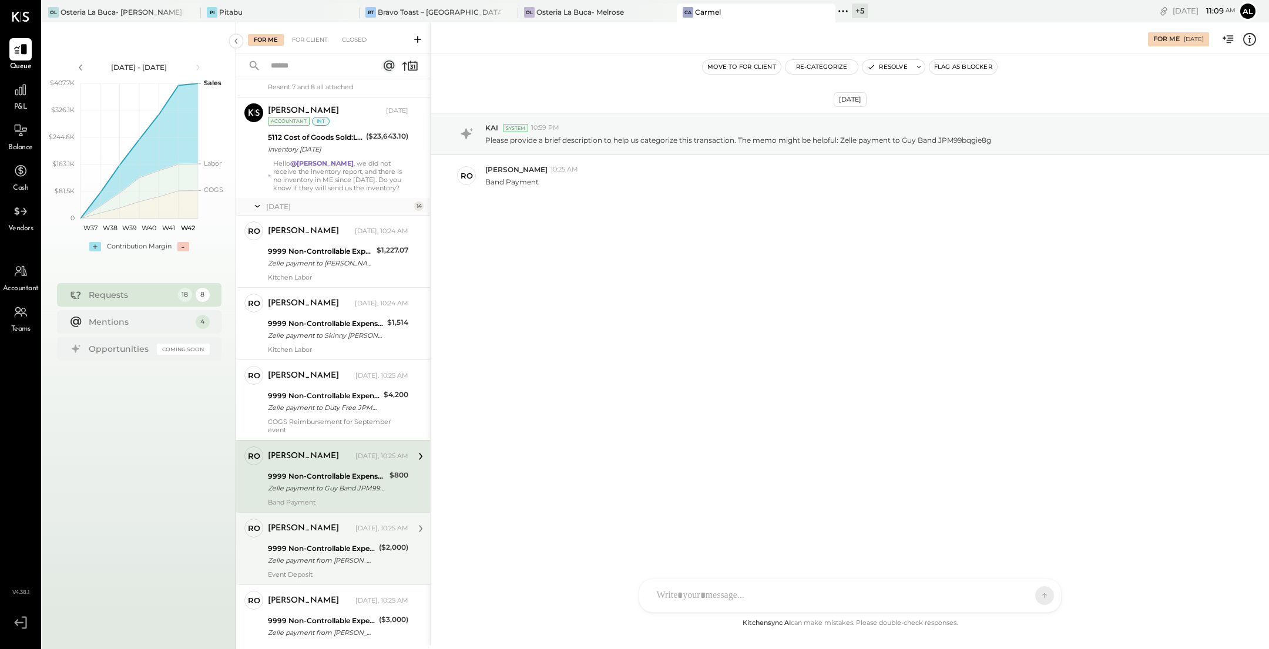
click at [337, 544] on div "9999 Non-Controllable Expenses:Other Income and Expenses:To Be Classified" at bounding box center [321, 549] width 107 height 12
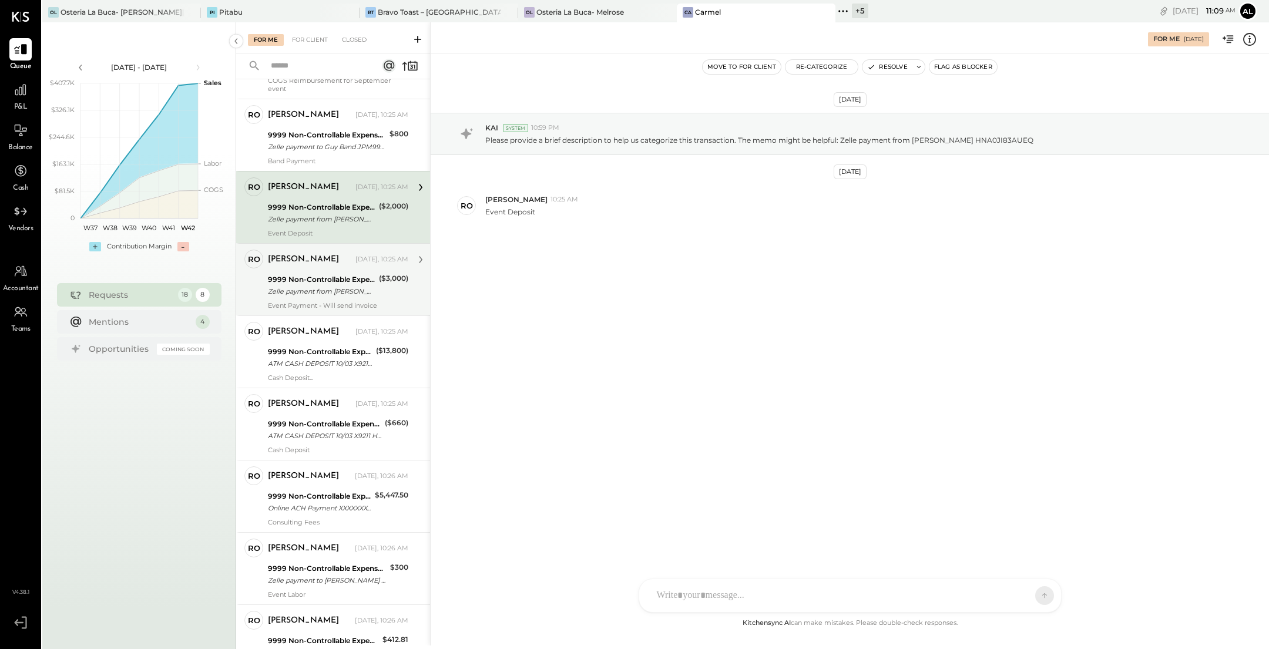
scroll to position [628, 0]
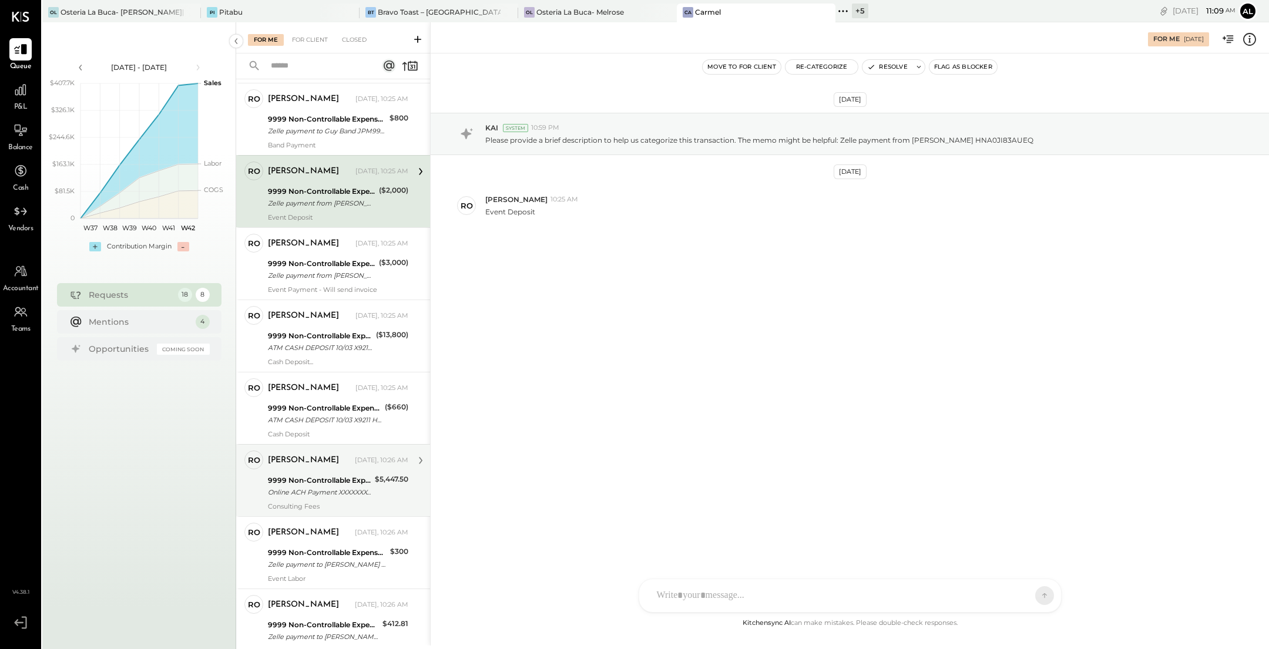
click at [328, 489] on div "Online ACH Payment XXXXXXX4427 To Shayel (_######0976)" at bounding box center [319, 492] width 103 height 12
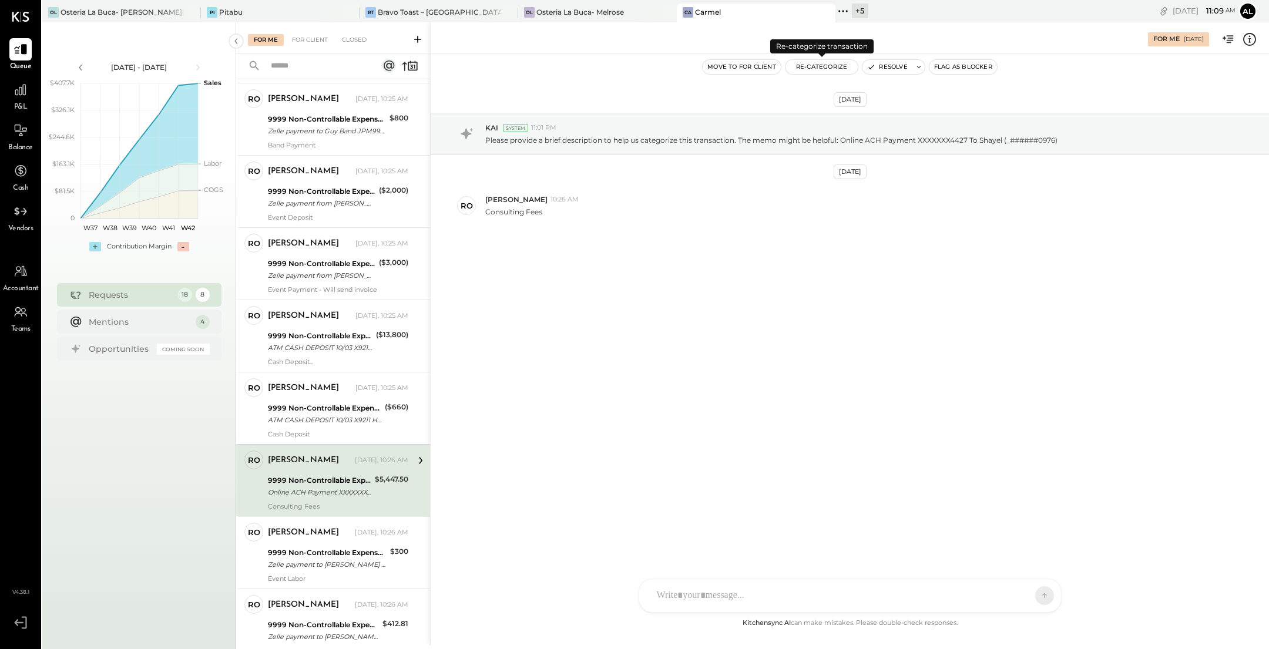
click at [826, 63] on button "Re-Categorize" at bounding box center [821, 67] width 73 height 14
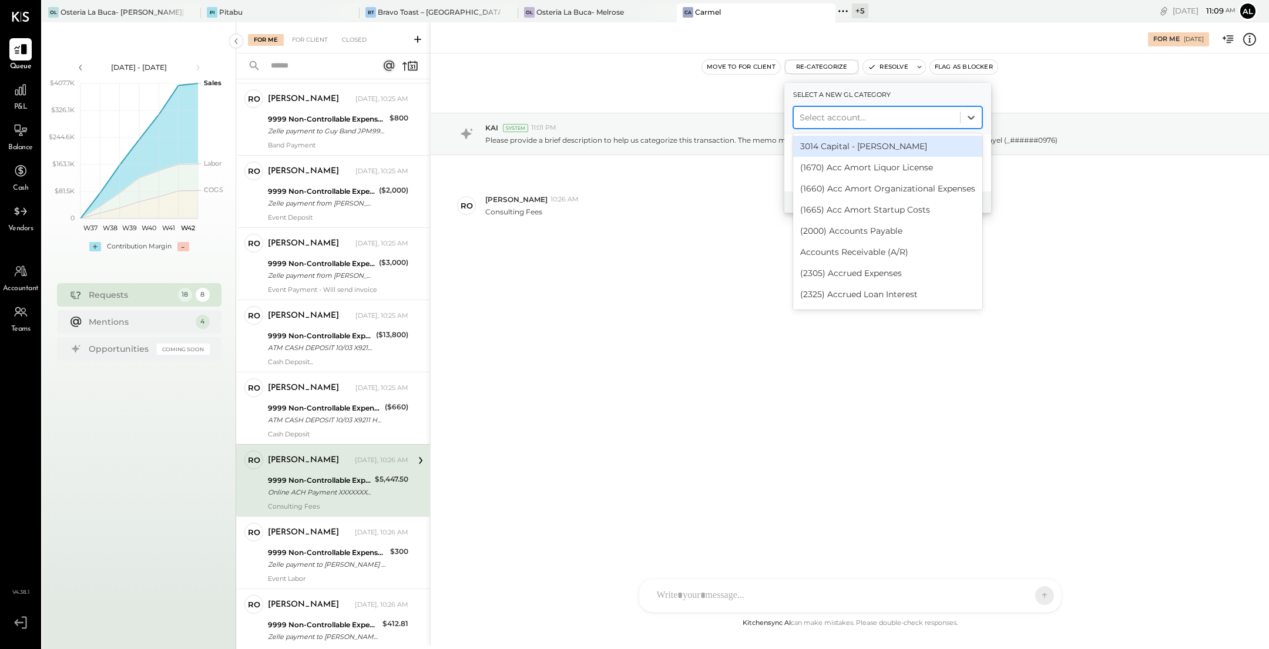
click at [859, 120] on div at bounding box center [876, 117] width 154 height 14
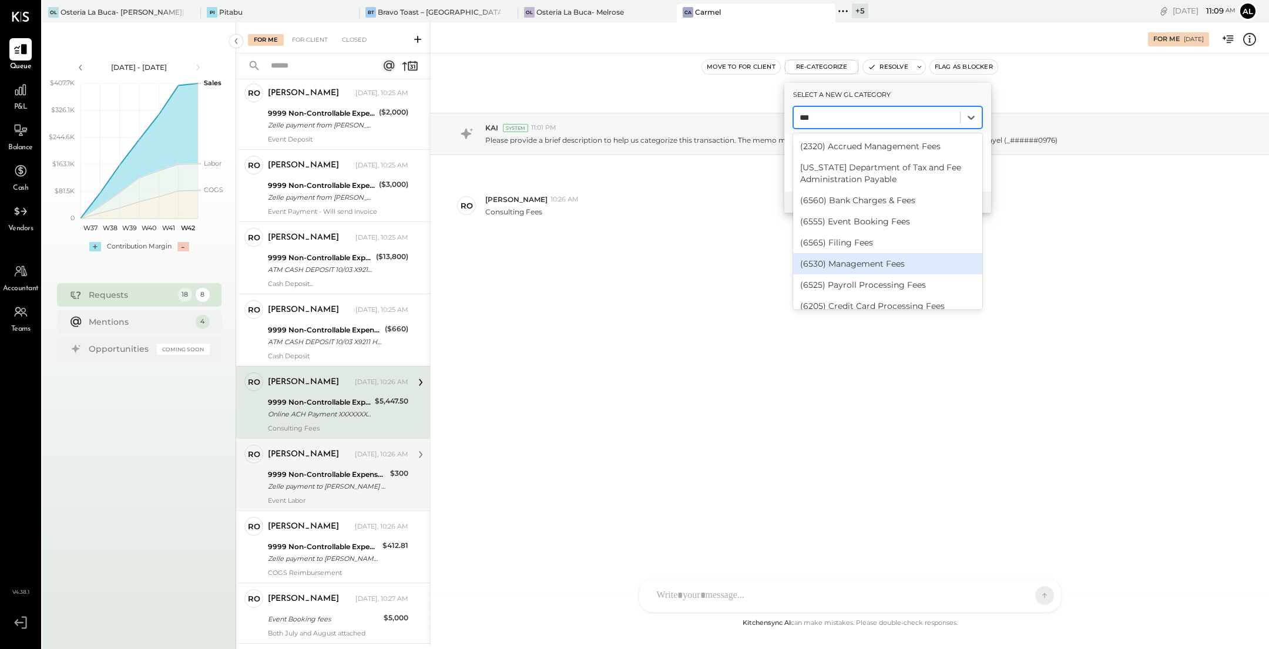
scroll to position [708, 0]
type input "***"
click at [339, 484] on div "Zelle payment to [PERSON_NAME] XXXXXXX8200" at bounding box center [327, 485] width 119 height 12
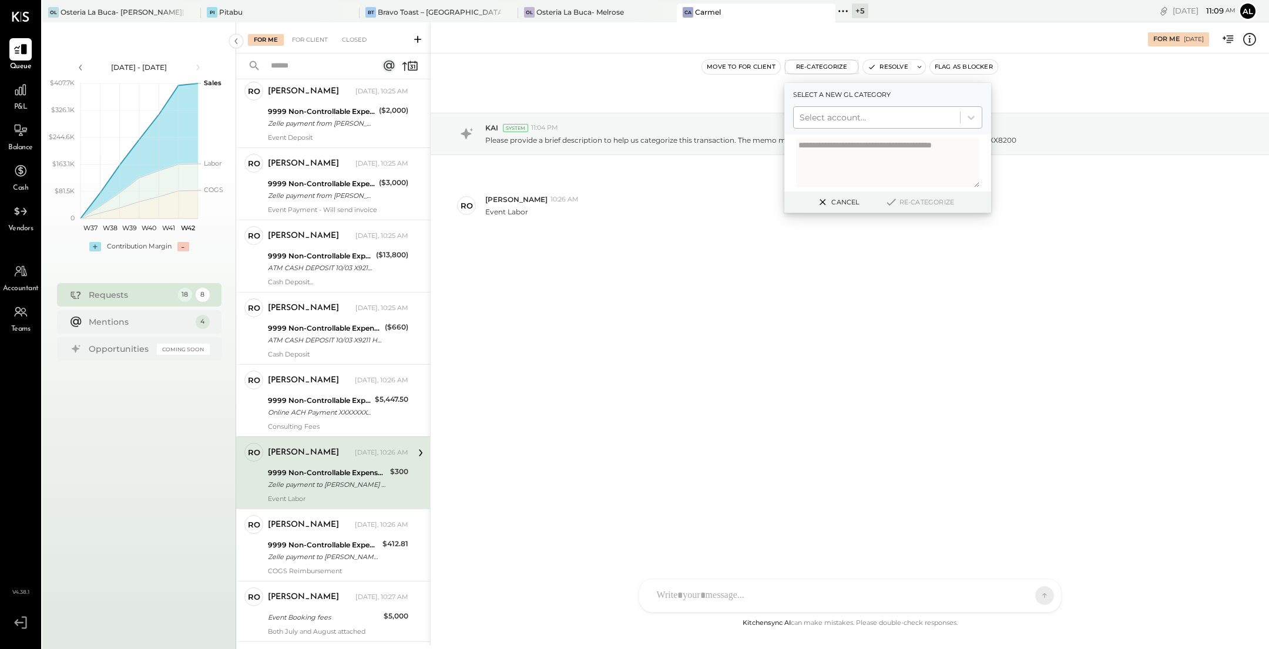
click at [854, 123] on div at bounding box center [876, 117] width 154 height 14
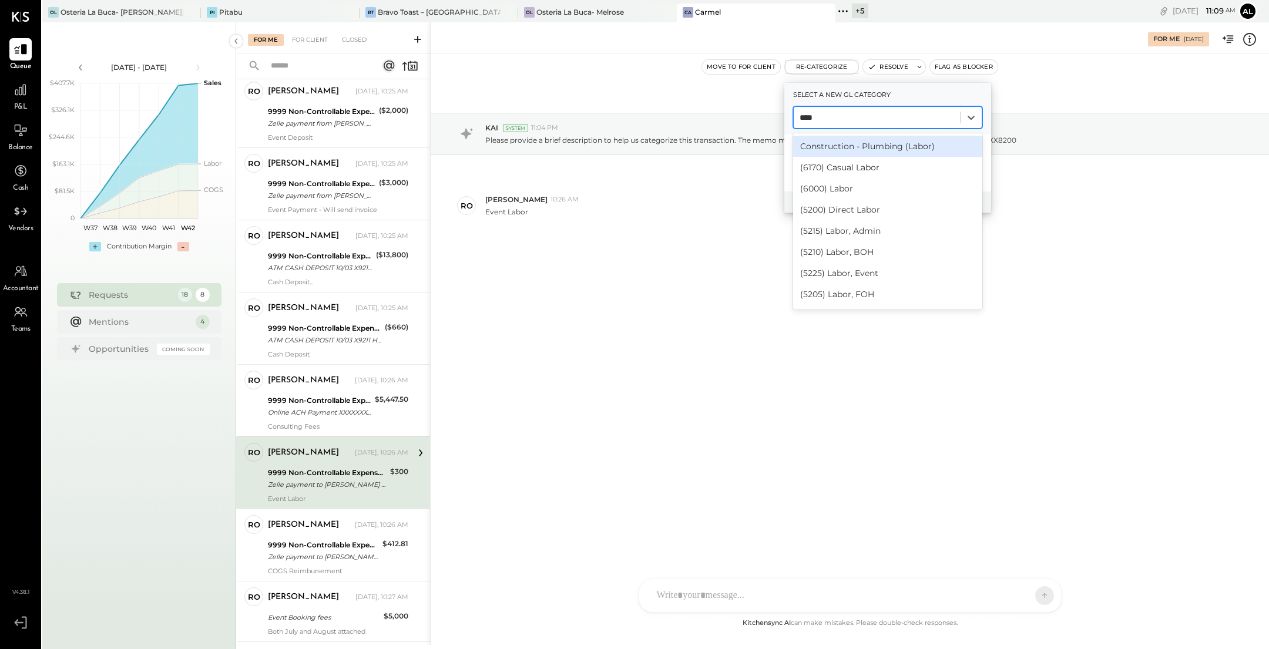
type input "*****"
click at [884, 273] on div "(5225) Labor, Event" at bounding box center [887, 273] width 189 height 21
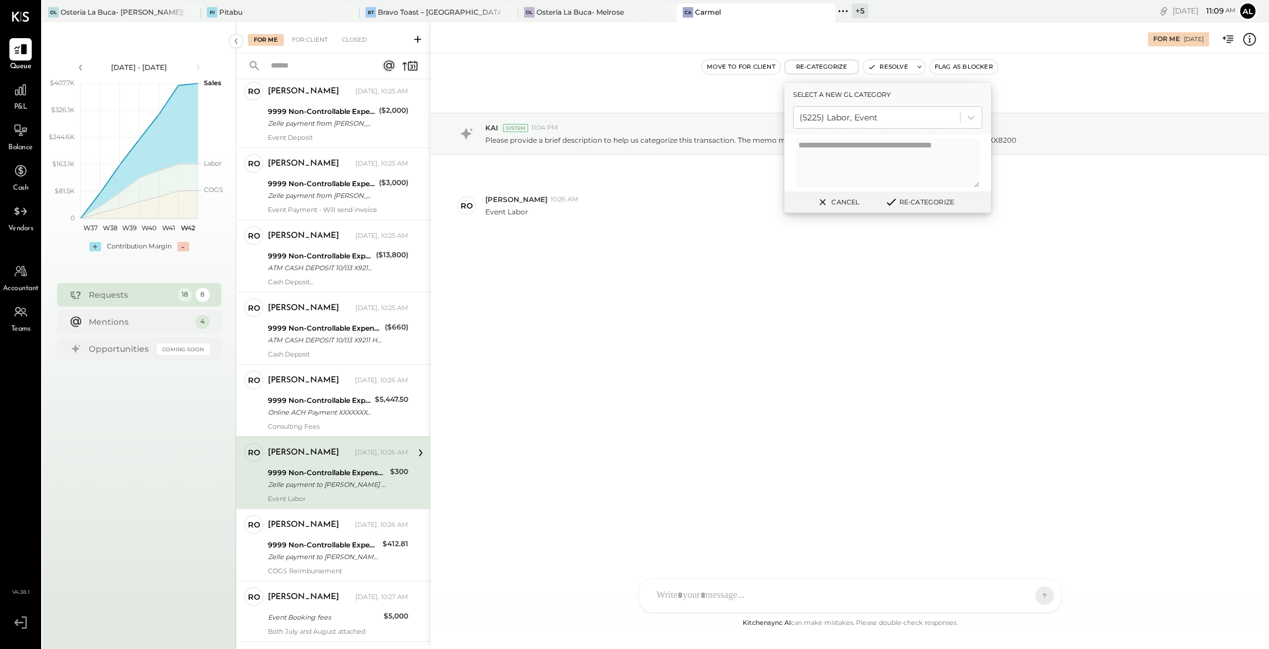
click at [920, 204] on button "Re-Categorize" at bounding box center [919, 202] width 78 height 14
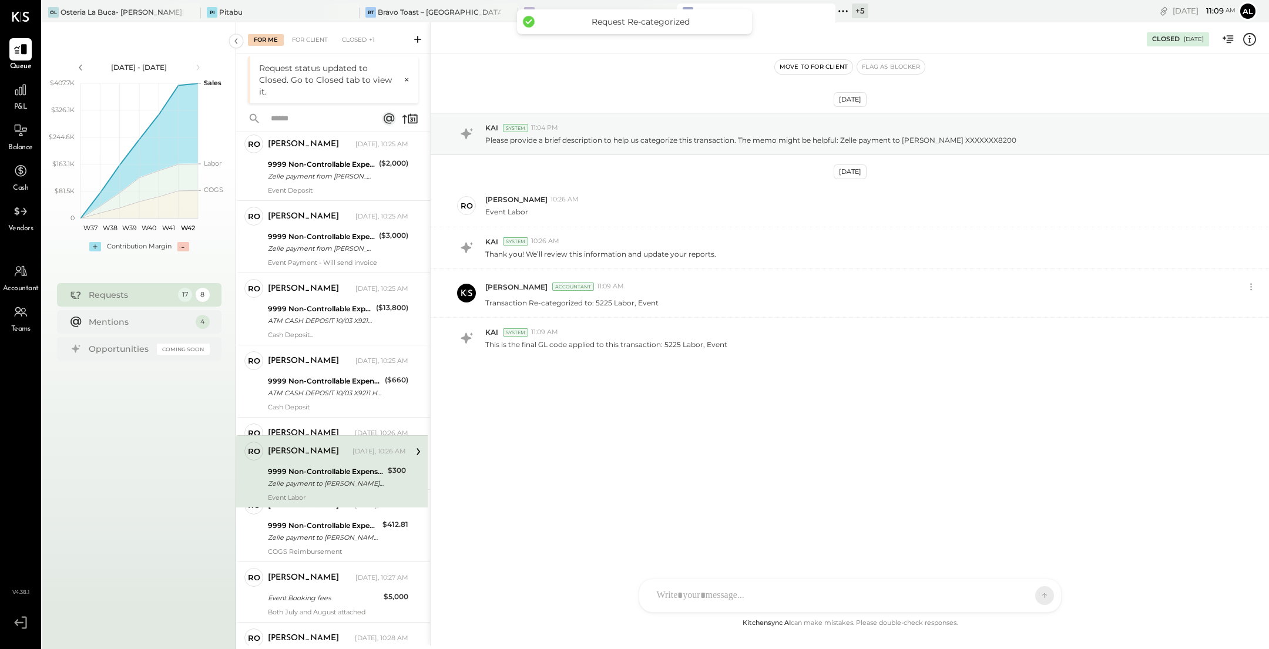
scroll to position [761, 0]
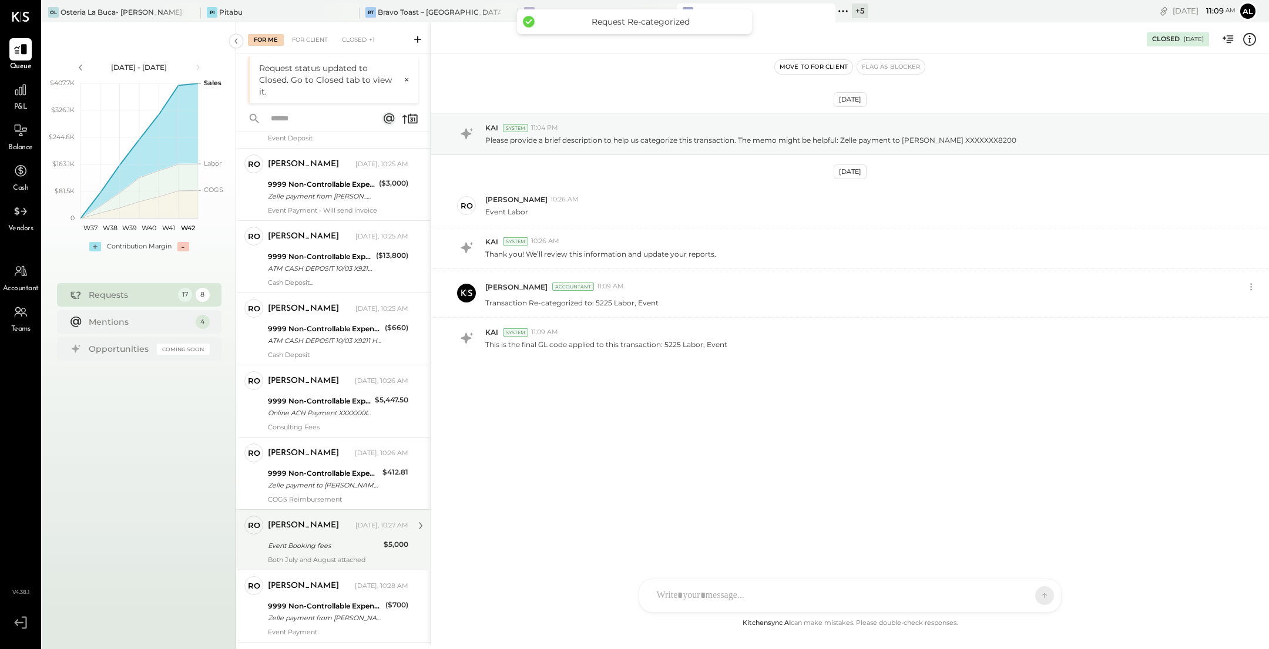
click at [333, 524] on div "[PERSON_NAME]" at bounding box center [310, 526] width 85 height 12
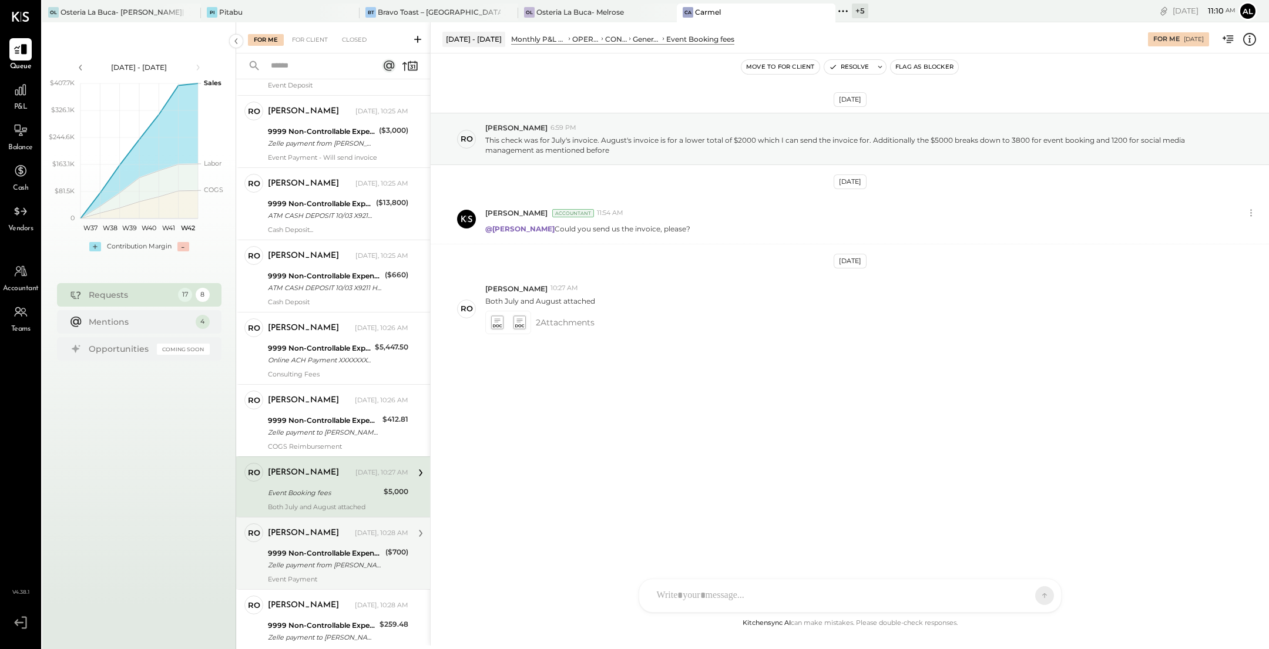
click at [319, 547] on div "9999 Non-Controllable Expenses:Other Income and Expenses:To Be Classified" at bounding box center [325, 553] width 114 height 12
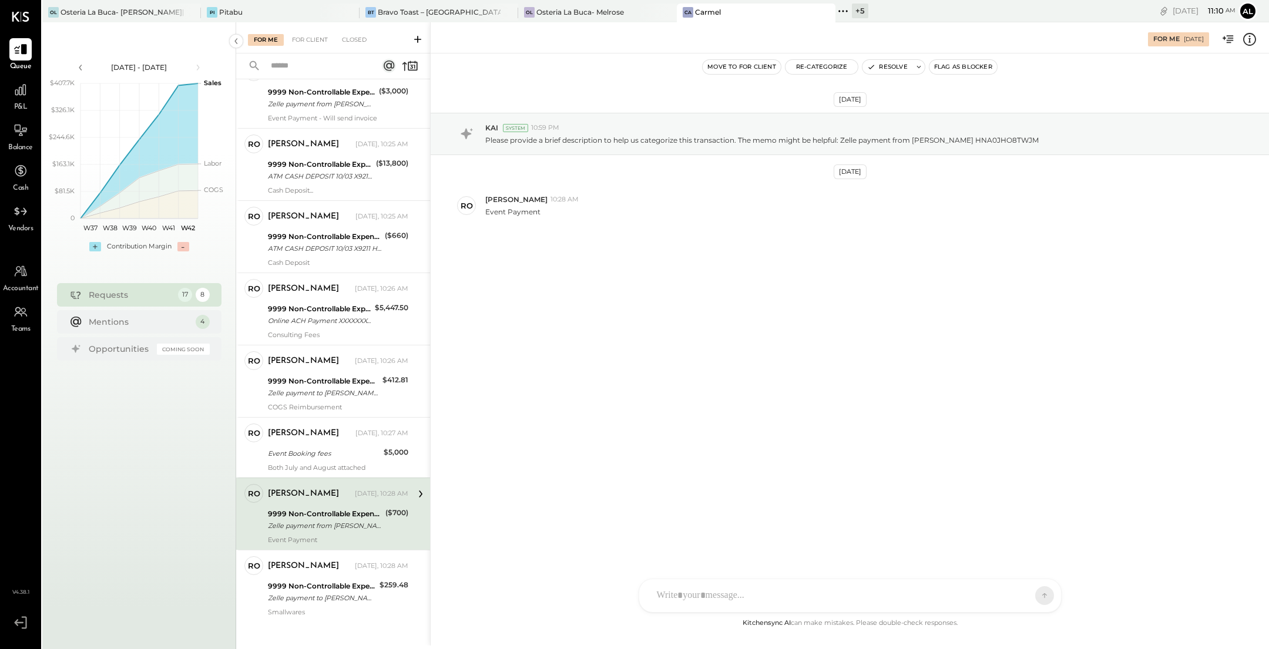
scroll to position [809, 0]
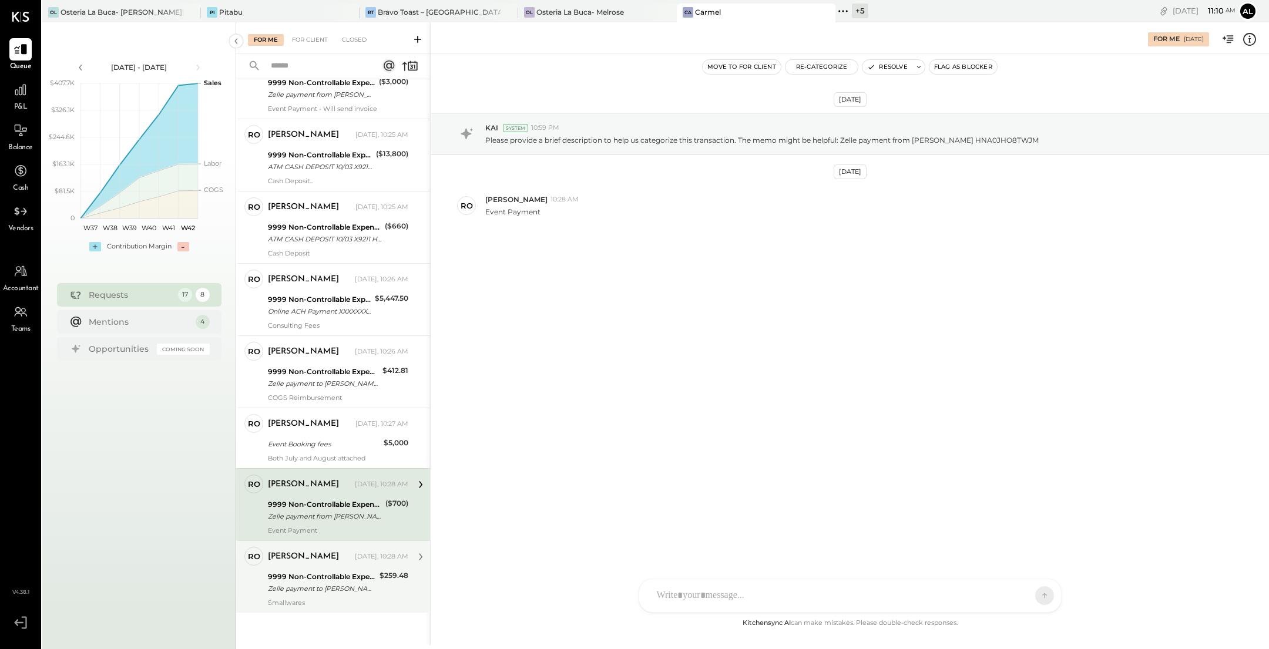
click at [338, 583] on div "Zelle payment to [PERSON_NAME] JPM99blqkejv" at bounding box center [322, 589] width 108 height 12
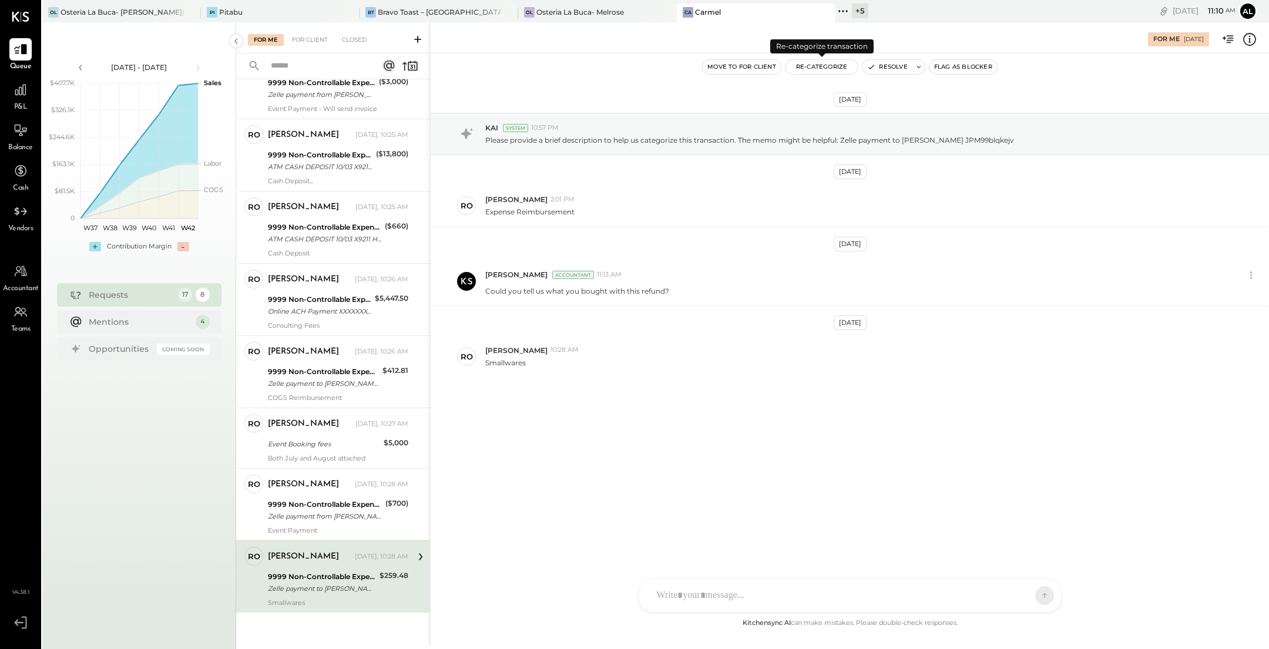
click at [812, 66] on button "Re-Categorize" at bounding box center [821, 67] width 73 height 14
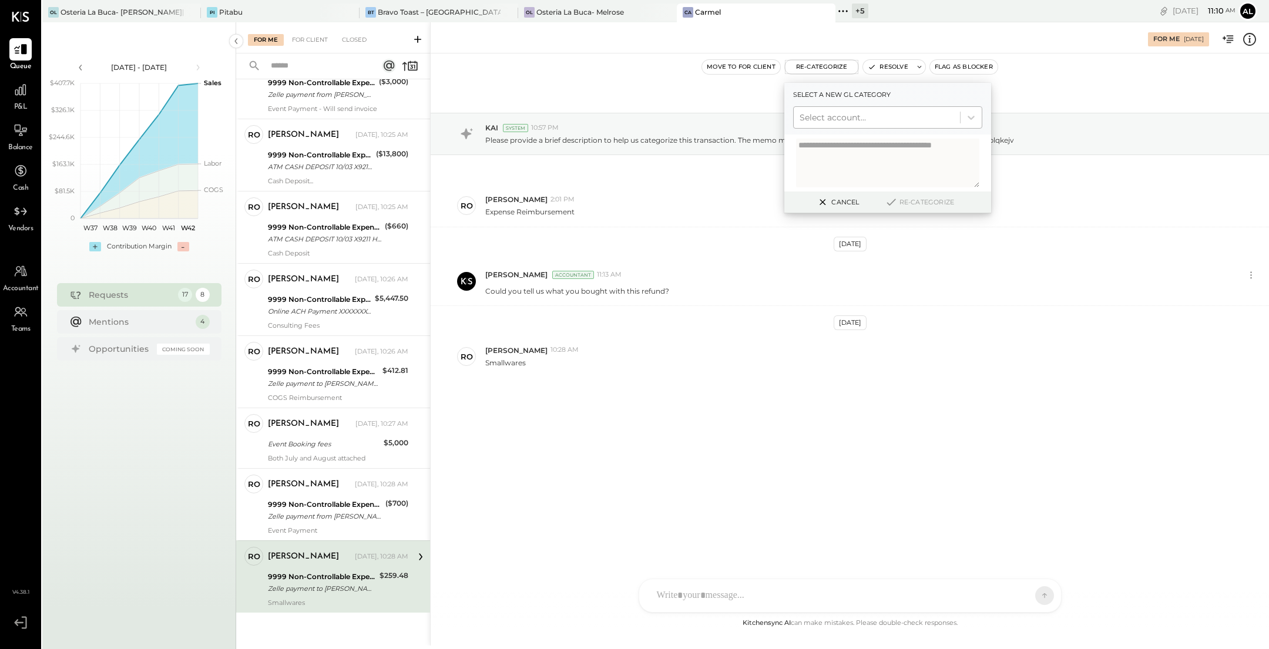
click at [877, 123] on div at bounding box center [876, 117] width 154 height 14
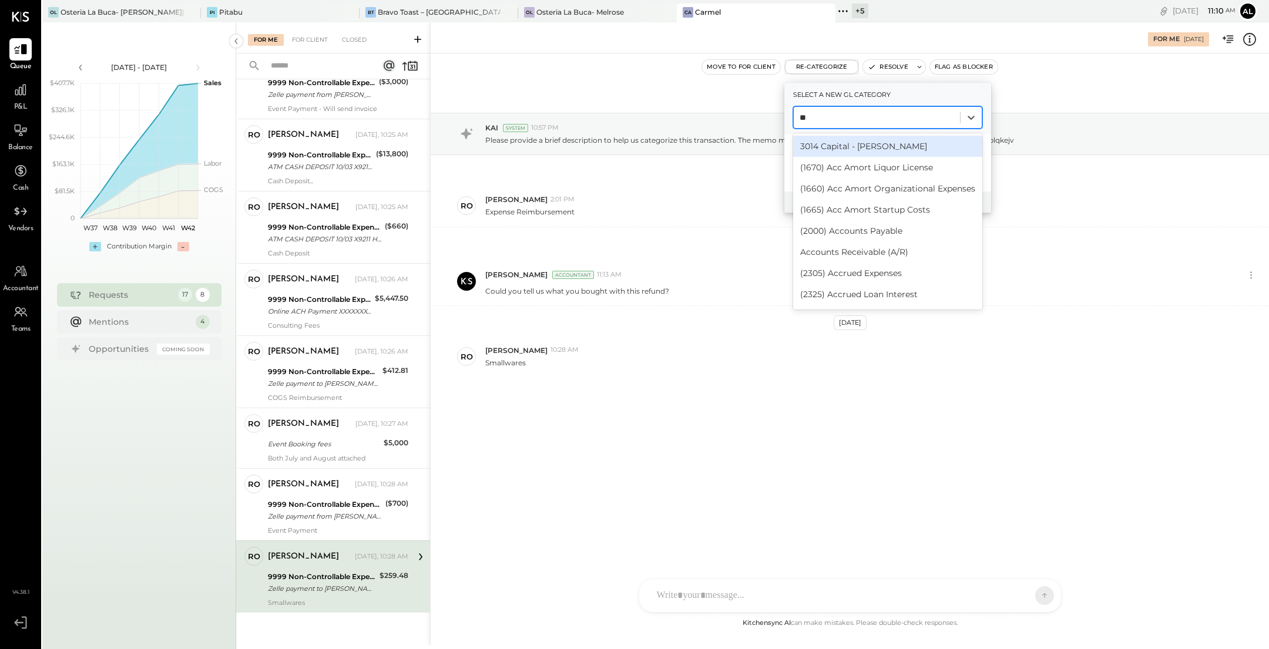
type input "***"
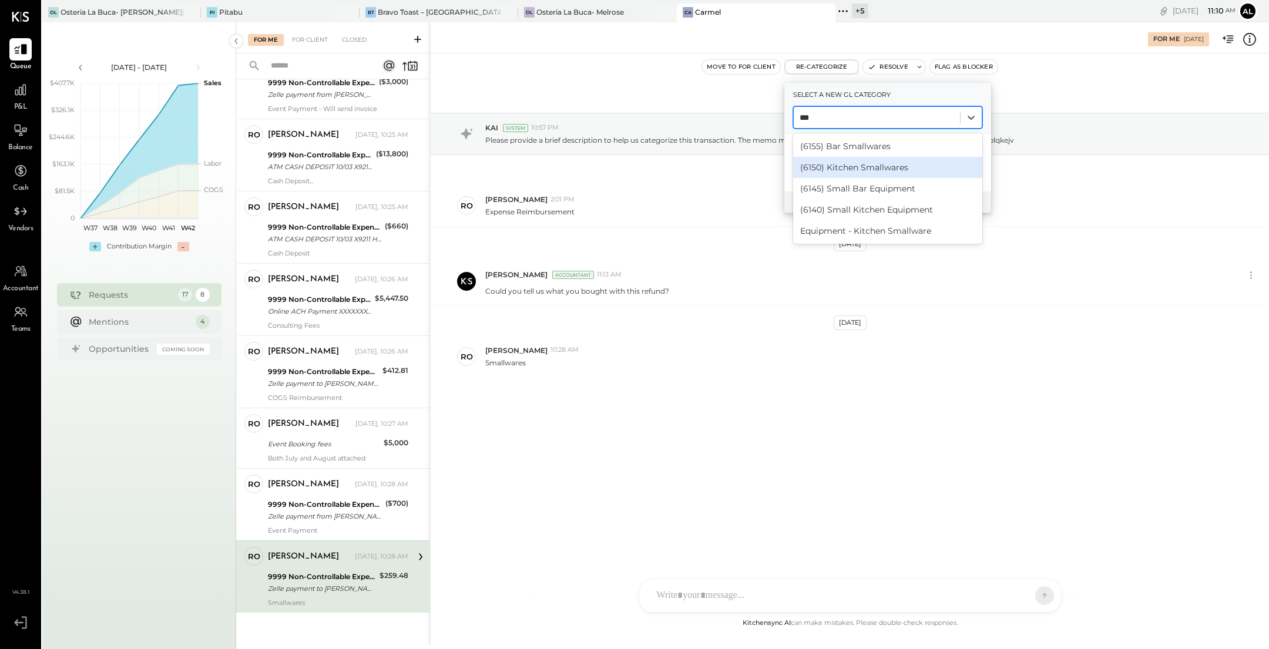
click at [914, 166] on div "(6150) Kitchen Smallwares" at bounding box center [887, 167] width 189 height 21
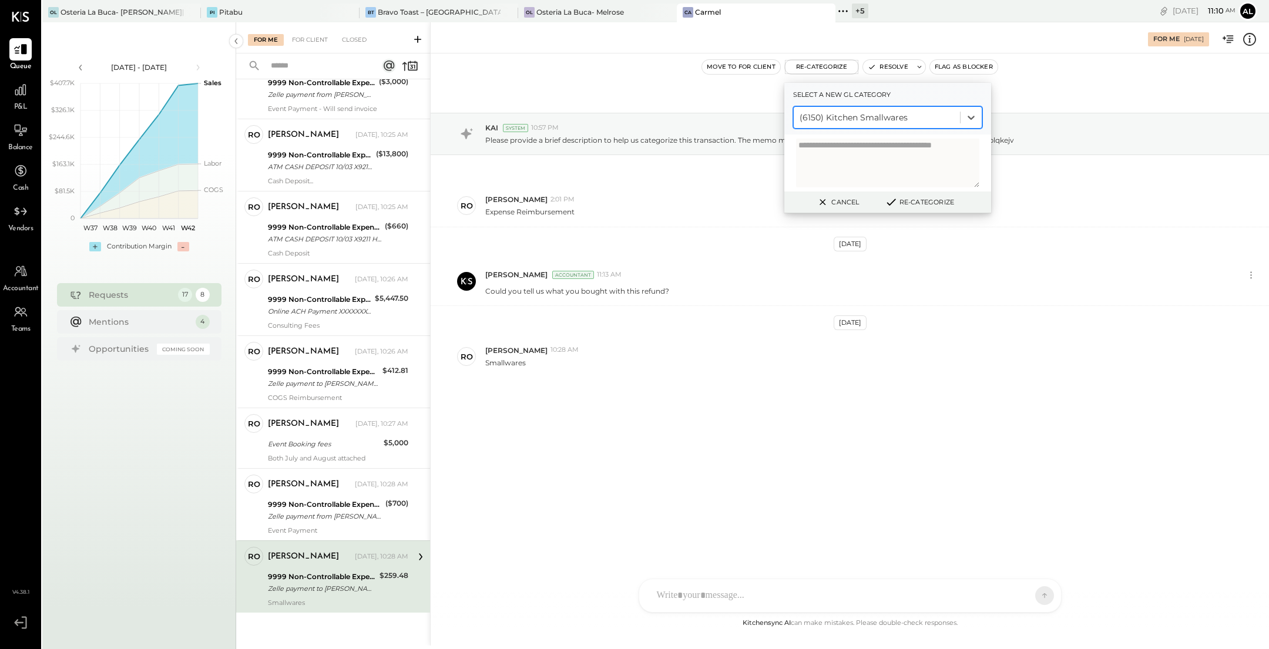
click at [936, 201] on button "Re-Categorize" at bounding box center [919, 202] width 78 height 14
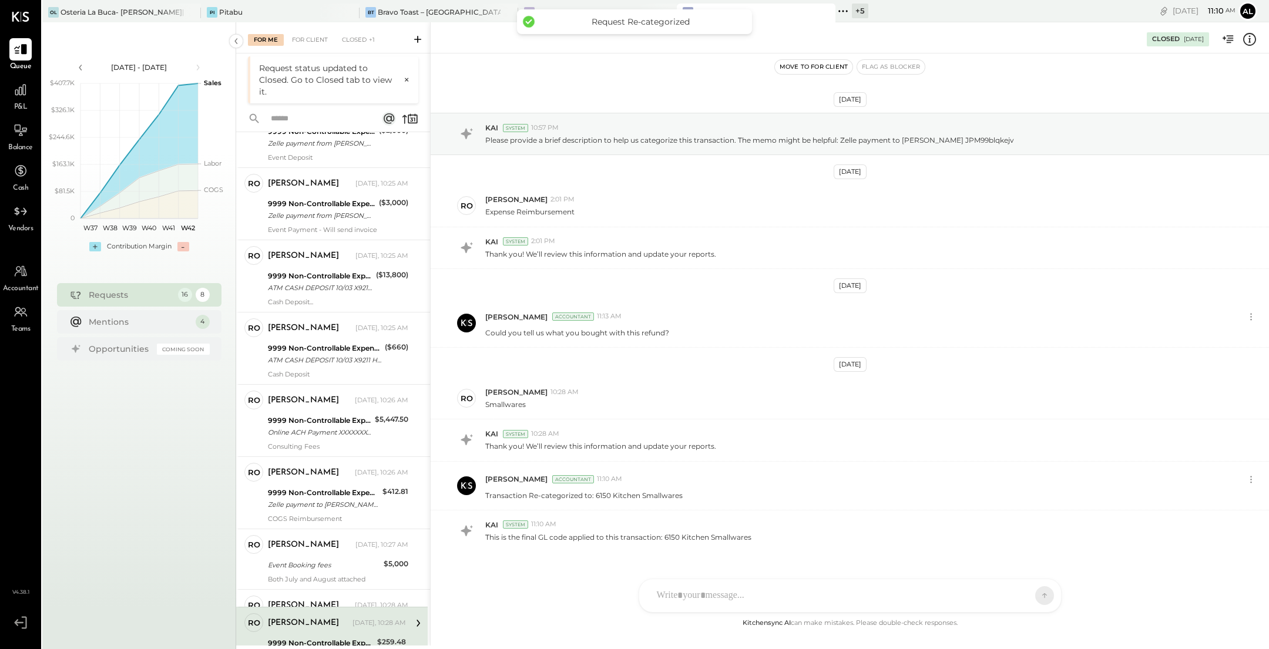
scroll to position [737, 0]
